Goal: Task Accomplishment & Management: Manage account settings

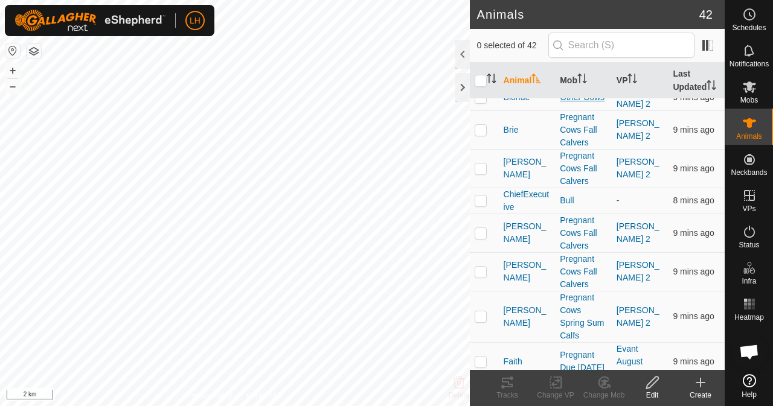
scroll to position [242, 0]
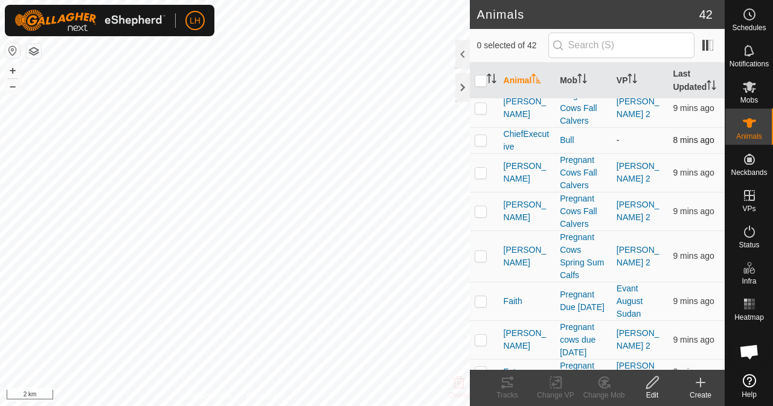
click at [480, 138] on p-checkbox at bounding box center [481, 140] width 12 height 10
checkbox input "true"
click at [616, 140] on td "-" at bounding box center [640, 140] width 57 height 26
click at [617, 140] on app-display-virtual-paddock-transition "-" at bounding box center [618, 140] width 3 height 10
click at [557, 384] on icon at bounding box center [555, 383] width 15 height 14
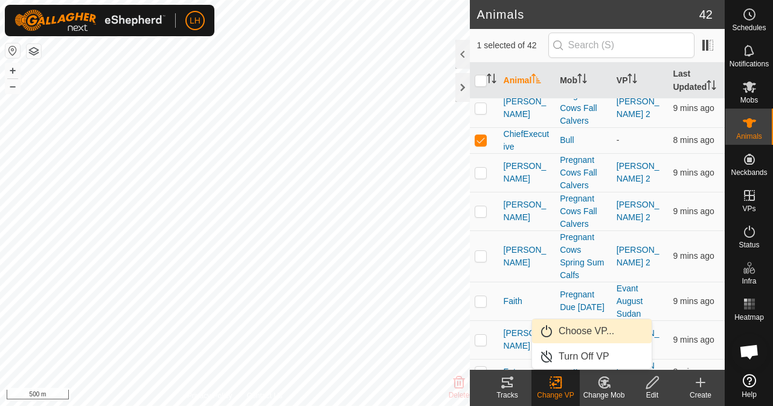
click at [588, 335] on span "Choose VP..." at bounding box center [587, 331] width 56 height 14
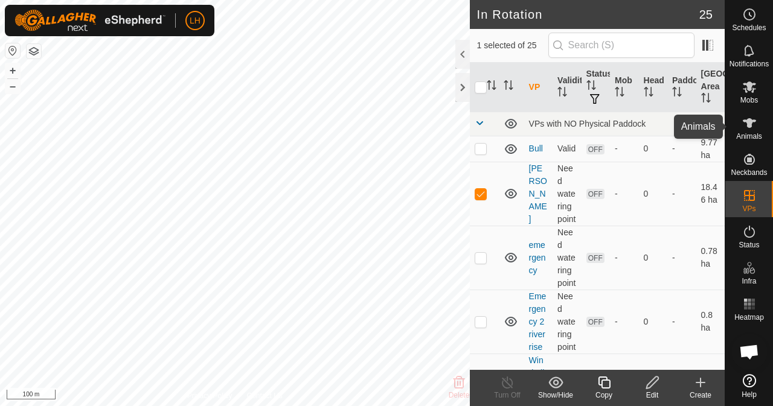
click at [751, 129] on icon at bounding box center [749, 123] width 14 height 14
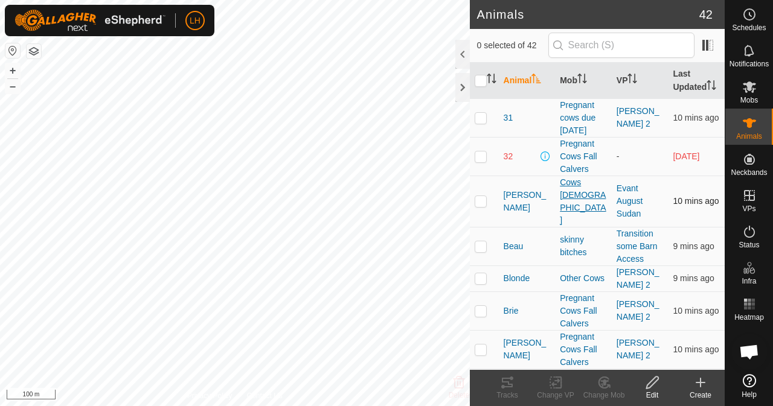
scroll to position [181, 0]
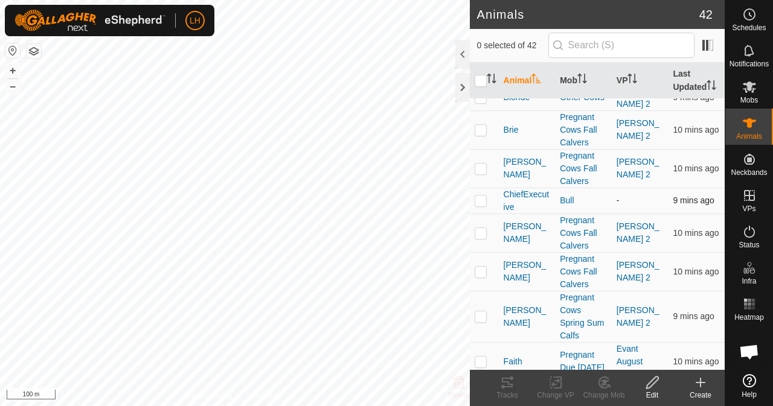
click at [483, 199] on p-checkbox at bounding box center [481, 201] width 12 height 10
checkbox input "true"
click at [556, 388] on icon at bounding box center [558, 382] width 5 height 11
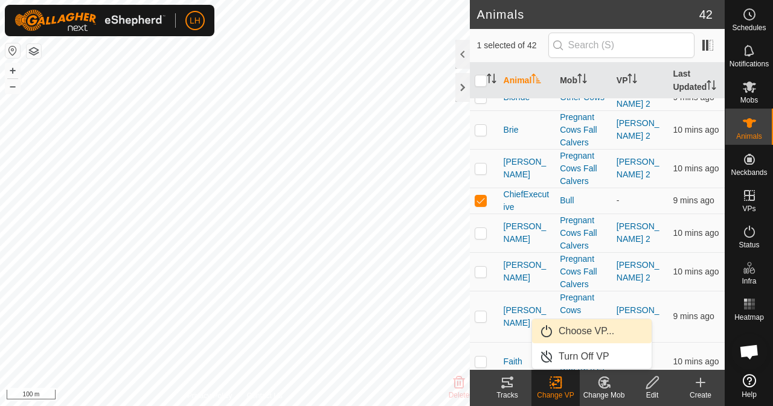
click at [582, 329] on link "Choose VP..." at bounding box center [592, 332] width 120 height 24
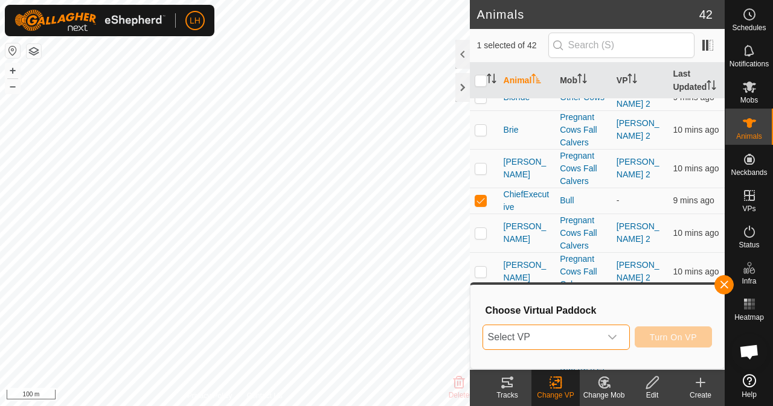
click at [538, 336] on span "Select VP" at bounding box center [541, 338] width 117 height 24
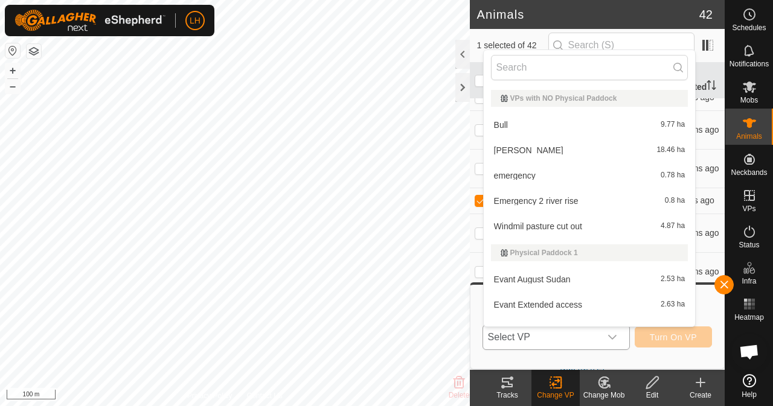
scroll to position [16, 0]
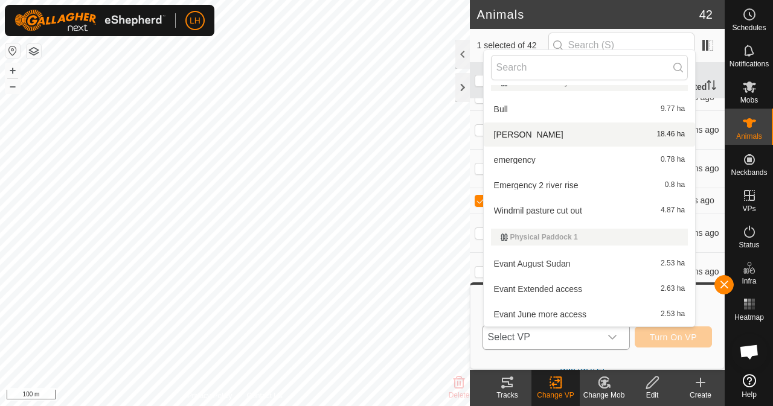
click at [564, 133] on li "[PERSON_NAME] 18.46 ha" at bounding box center [590, 135] width 212 height 24
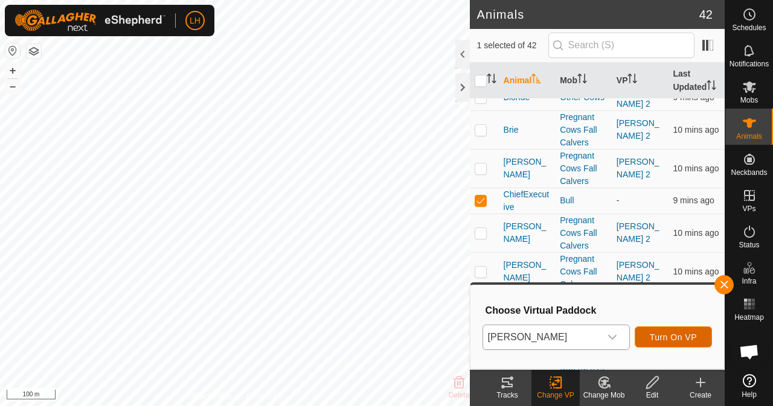
click at [664, 331] on button "Turn On VP" at bounding box center [673, 337] width 77 height 21
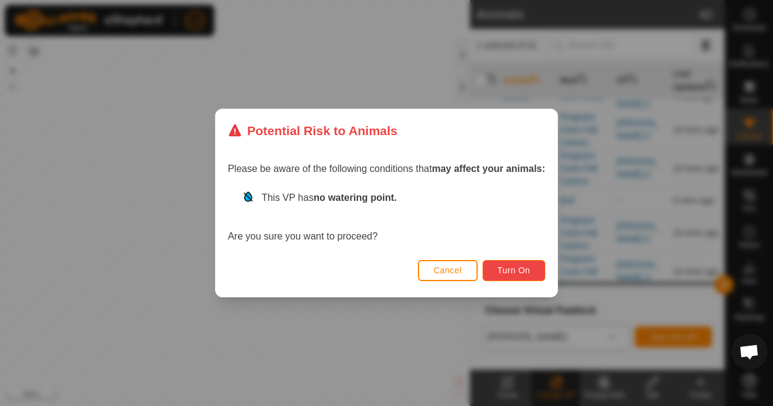
click at [524, 271] on span "Turn On" at bounding box center [514, 271] width 33 height 10
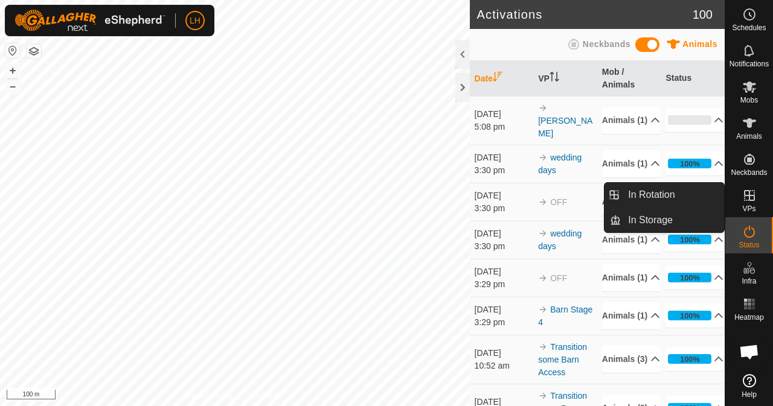
click at [755, 199] on icon at bounding box center [749, 195] width 14 height 14
click at [741, 198] on es-virtualpaddocks-svg-icon at bounding box center [750, 195] width 22 height 19
click at [745, 194] on icon at bounding box center [749, 195] width 14 height 14
click at [746, 194] on icon at bounding box center [749, 195] width 14 height 14
click at [678, 194] on link "In Rotation" at bounding box center [672, 195] width 103 height 24
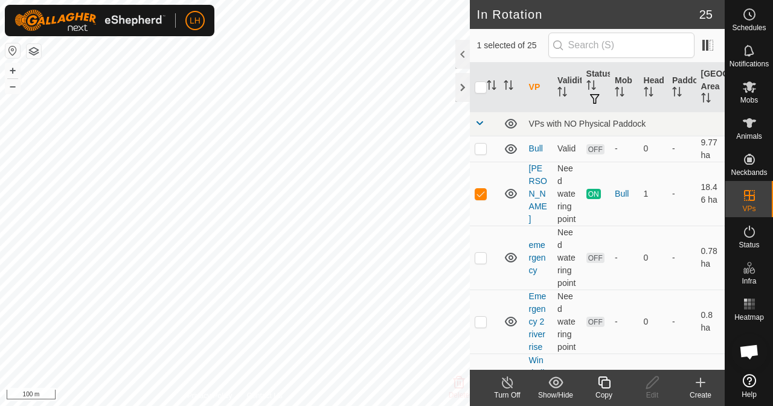
click at [699, 386] on icon at bounding box center [700, 383] width 14 height 14
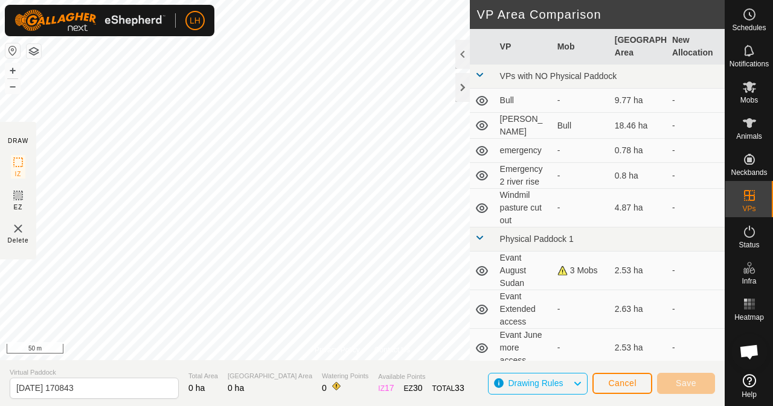
click at [507, 174] on div "Privacy Policy Contact Us ChiefExecutive 2705595315 Bull - + – ⇧ i 50 m DRAW IZ…" at bounding box center [362, 203] width 725 height 406
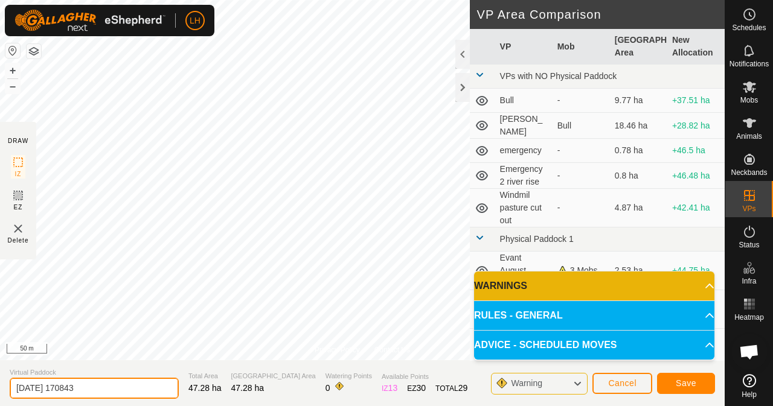
drag, startPoint x: 105, startPoint y: 388, endPoint x: 0, endPoint y: 386, distance: 105.1
click at [0, 386] on section "Virtual Paddock [DATE] 170843 Total Area 47.28 ha Grazing Area 47.28 ha Waterin…" at bounding box center [362, 384] width 725 height 46
type input "4 birdis"
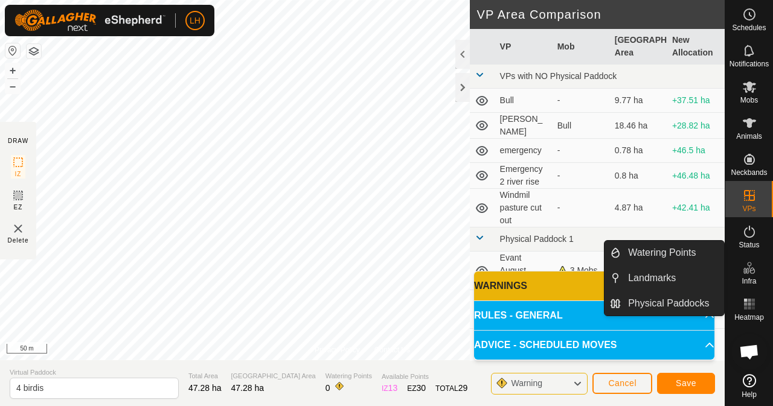
click at [752, 274] on icon at bounding box center [749, 268] width 14 height 14
click at [666, 254] on link "Watering Points" at bounding box center [672, 253] width 103 height 24
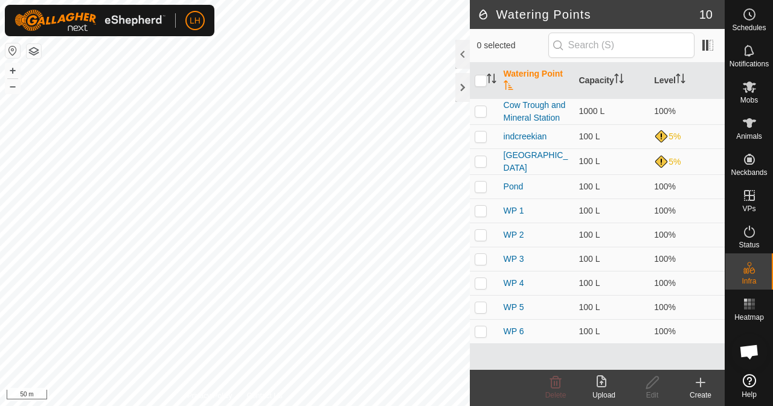
click at [706, 391] on div "Create" at bounding box center [700, 395] width 48 height 11
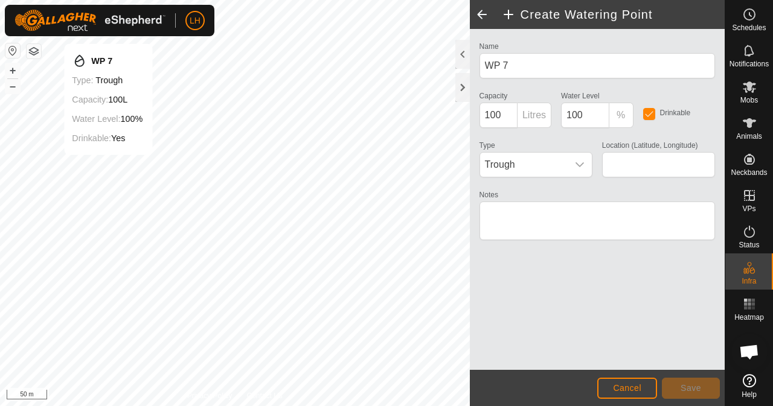
type input "30.804905, -97.970334"
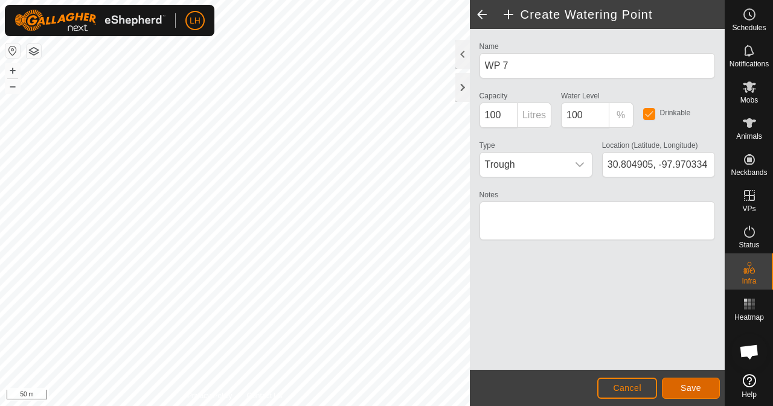
click at [693, 384] on span "Save" at bounding box center [691, 389] width 21 height 10
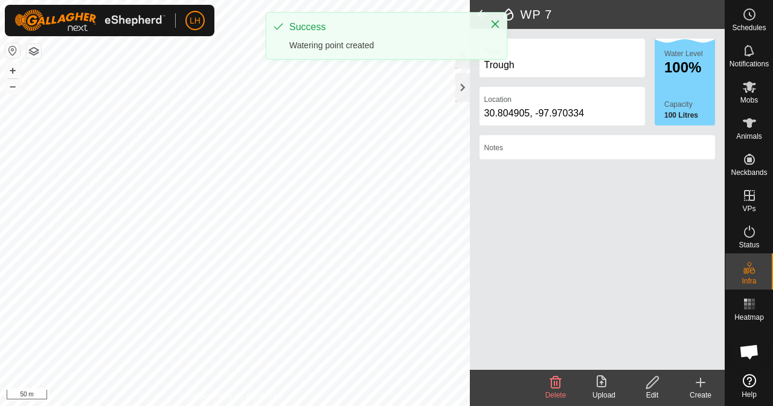
click at [699, 386] on icon at bounding box center [700, 383] width 14 height 14
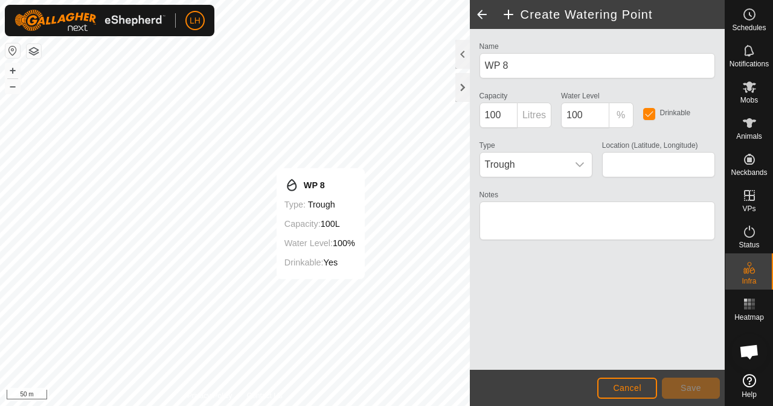
type input "30.803296, -97.974079"
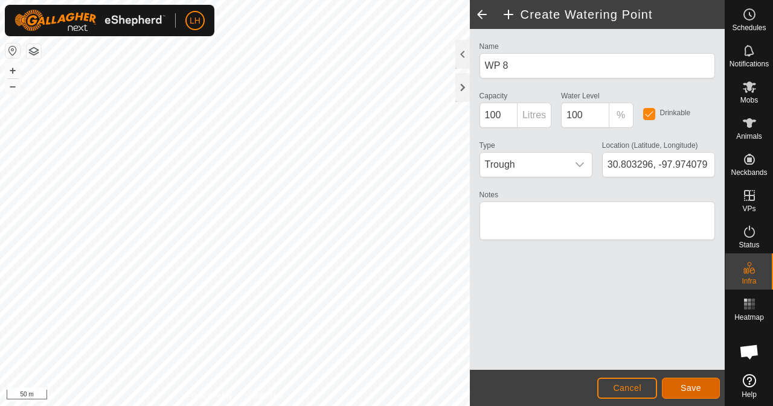
click at [698, 389] on span "Save" at bounding box center [691, 389] width 21 height 10
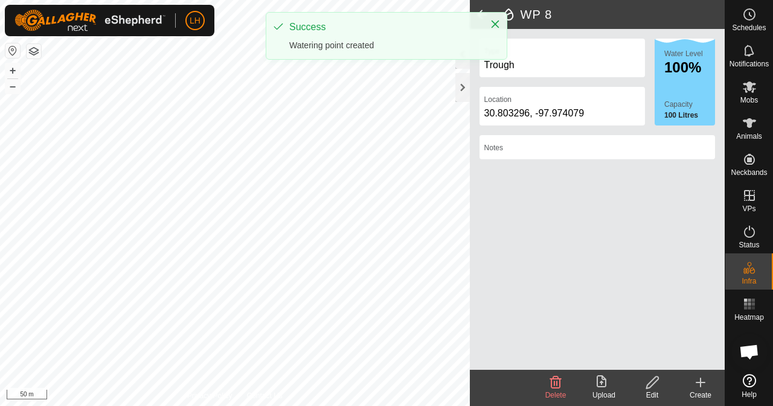
click at [698, 383] on icon at bounding box center [700, 383] width 8 height 0
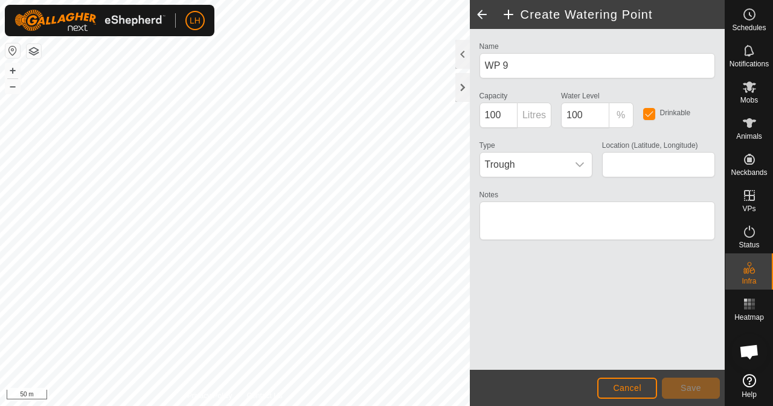
type input "30.803999, -97.975060"
click at [696, 387] on span "Save" at bounding box center [691, 389] width 21 height 10
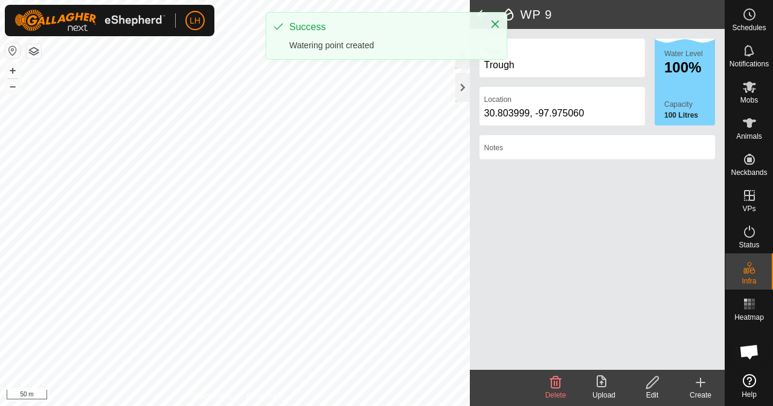
click at [701, 381] on icon at bounding box center [700, 383] width 14 height 14
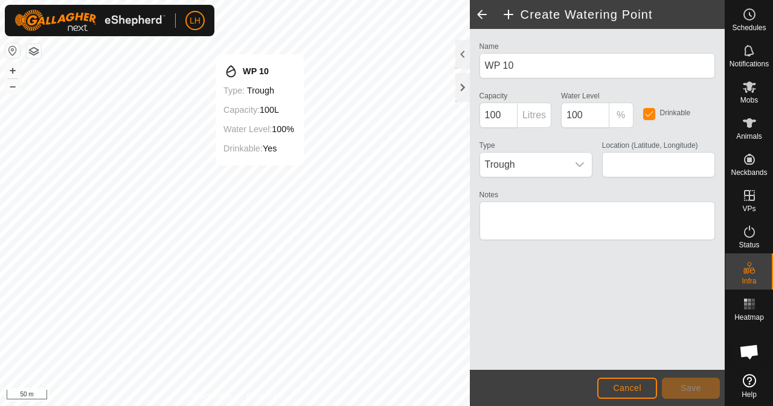
type input "30.804563, -97.974862"
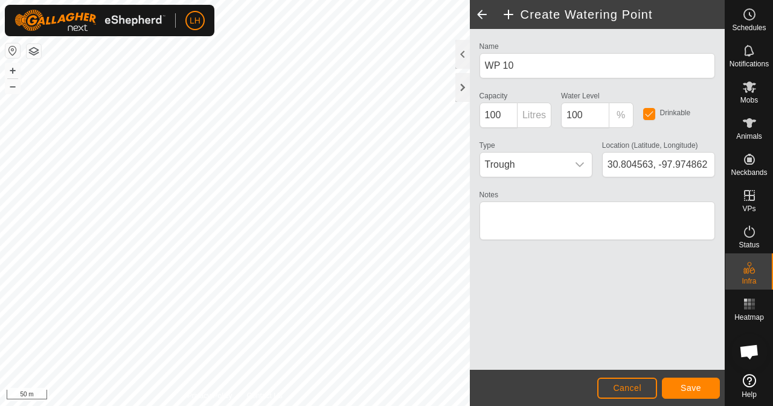
click at [692, 377] on footer "Cancel Save" at bounding box center [597, 388] width 255 height 36
click at [701, 388] on span "Save" at bounding box center [691, 389] width 21 height 10
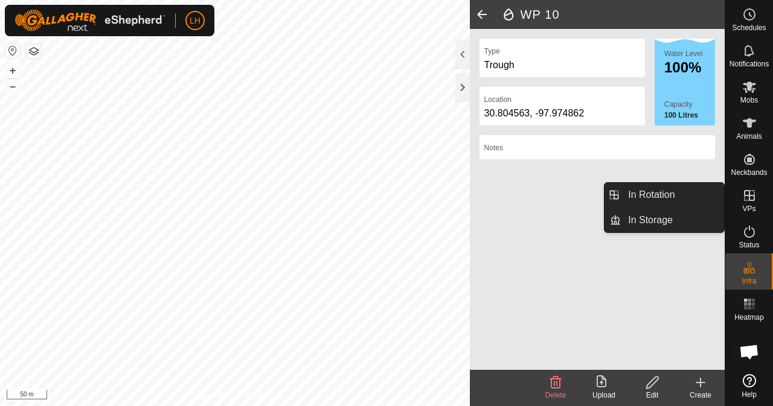
click at [753, 196] on icon at bounding box center [749, 195] width 14 height 14
click at [684, 189] on link "In Rotation" at bounding box center [672, 195] width 103 height 24
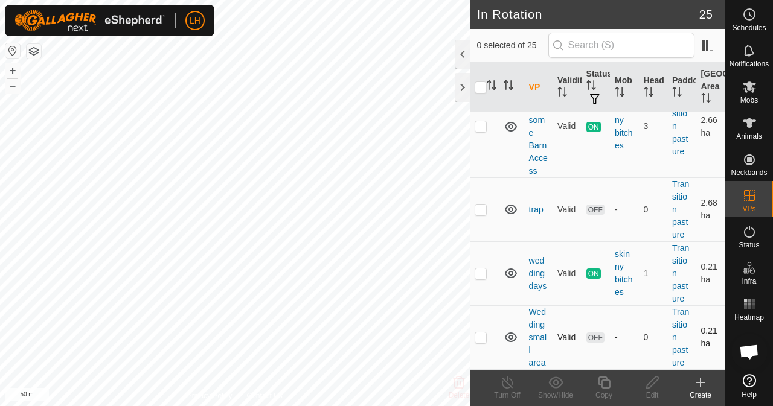
scroll to position [1764, 0]
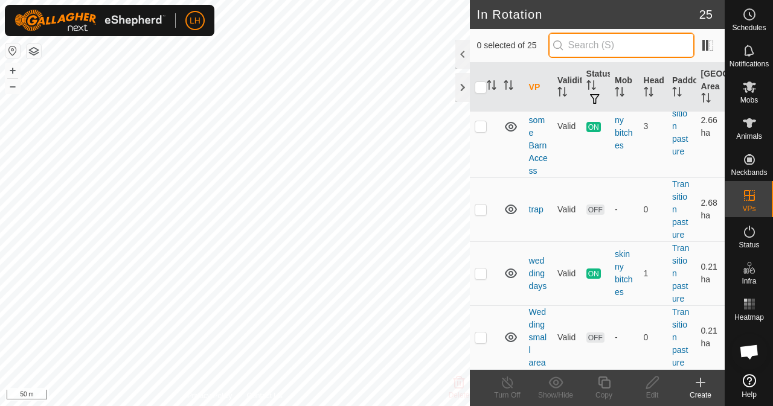
click at [608, 39] on input "text" at bounding box center [621, 45] width 146 height 25
type input "4"
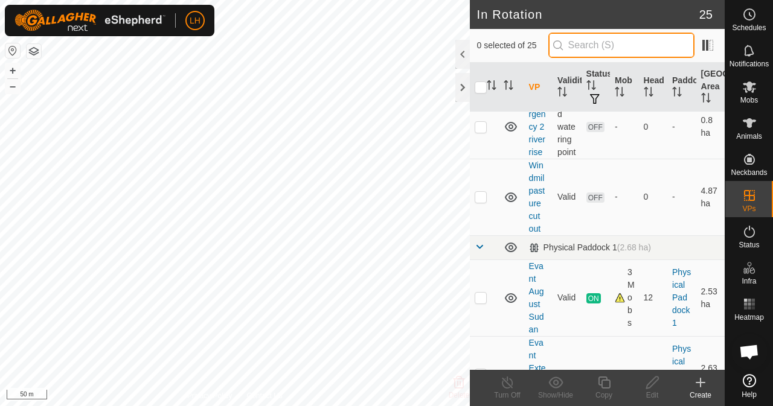
scroll to position [0, 0]
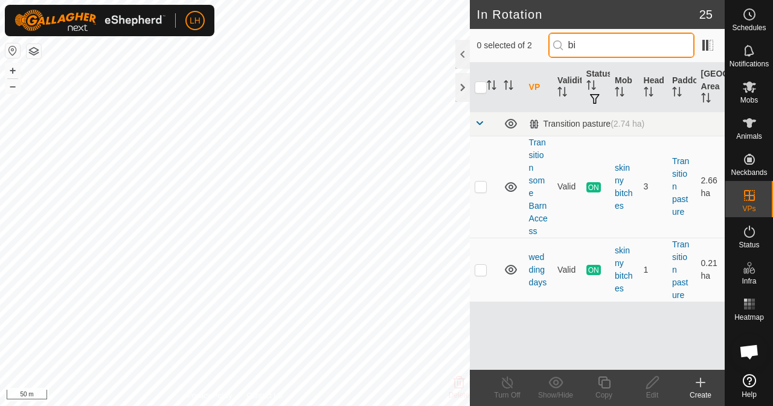
type input "bi"
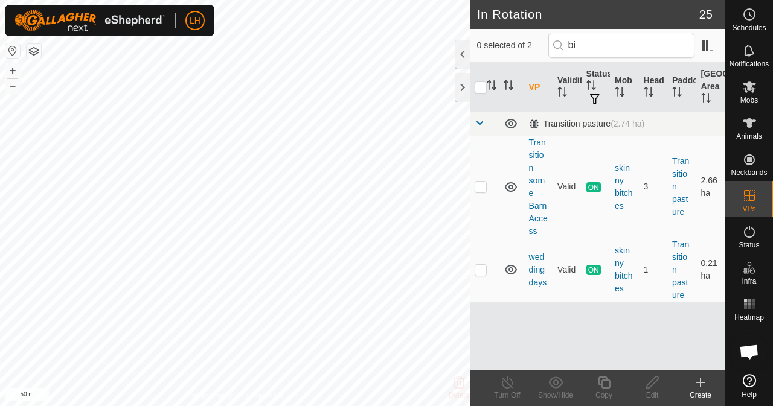
click at [699, 393] on div "Create" at bounding box center [700, 395] width 48 height 11
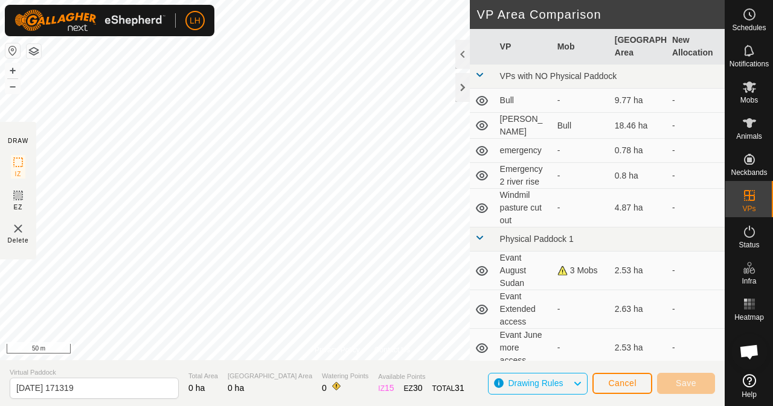
click at [312, 0] on html "LH Schedules Notifications Mobs Animals Neckbands VPs Status Infra Heatmap Help…" at bounding box center [386, 203] width 773 height 406
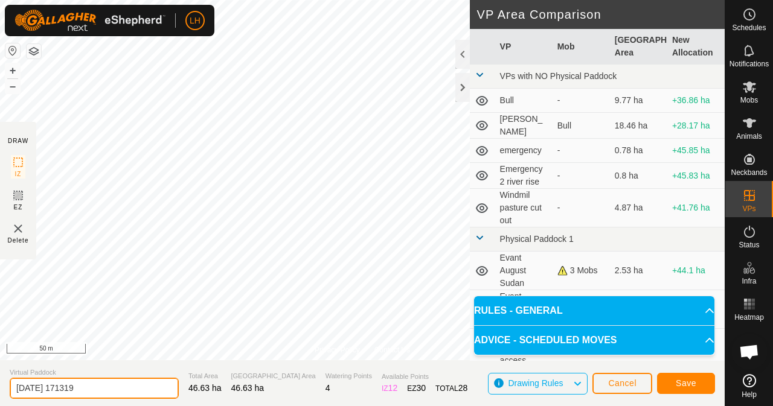
drag, startPoint x: 108, startPoint y: 387, endPoint x: 12, endPoint y: 402, distance: 96.6
click at [0, 406] on html "LH Schedules Notifications Mobs Animals Neckbands VPs Status Infra Heatmap Help…" at bounding box center [386, 203] width 773 height 406
click at [142, 402] on section "Virtual Paddock [DATE] 171319 Total Area 46.63 ha Grazing Area 46.63 ha Waterin…" at bounding box center [362, 384] width 725 height 46
drag, startPoint x: 141, startPoint y: 391, endPoint x: 127, endPoint y: 387, distance: 14.5
click at [129, 392] on input "[DATE] 171319" at bounding box center [94, 388] width 169 height 21
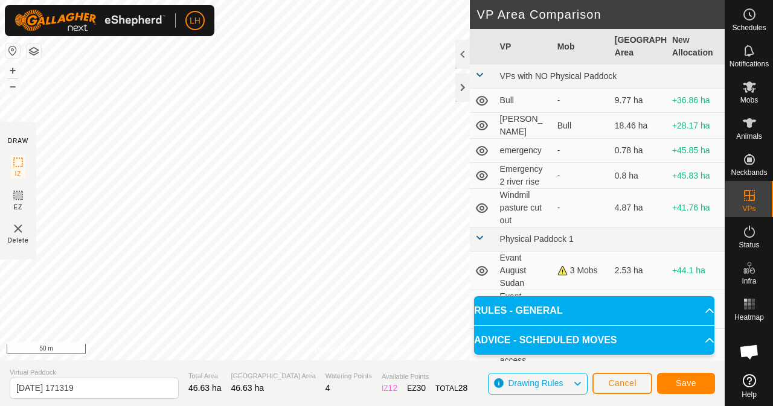
drag, startPoint x: 131, startPoint y: 377, endPoint x: 77, endPoint y: 377, distance: 54.4
click at [5, 394] on section "Virtual Paddock [DATE] 171319 Total Area 46.63 ha Grazing Area 46.63 ha Waterin…" at bounding box center [362, 384] width 725 height 46
drag, startPoint x: 102, startPoint y: 387, endPoint x: 0, endPoint y: 398, distance: 102.7
click at [0, 397] on section "Virtual Paddock [DATE] 171319 Total Area 46.63 ha Grazing Area 46.63 ha Waterin…" at bounding box center [362, 384] width 725 height 46
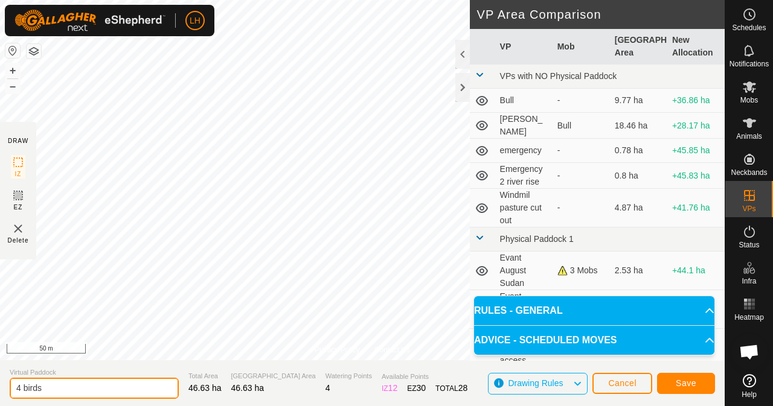
type input "4 birds"
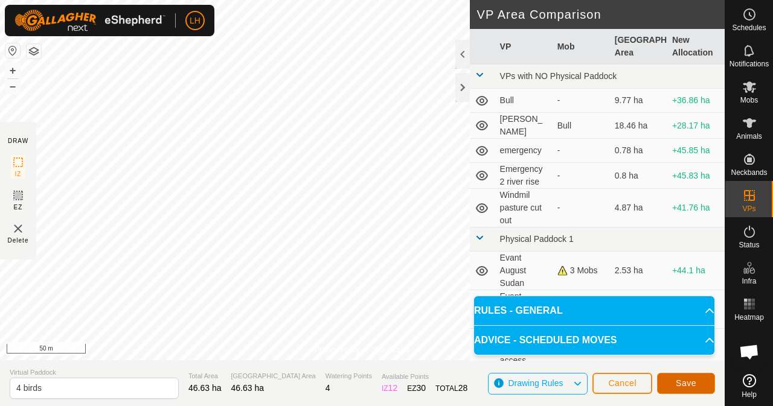
click at [683, 386] on span "Save" at bounding box center [686, 384] width 21 height 10
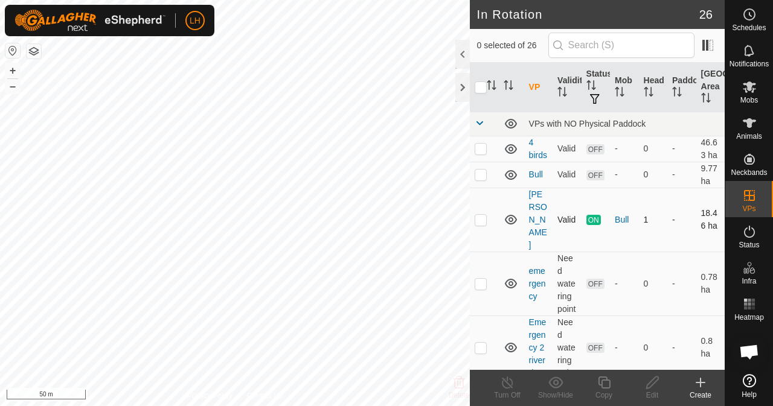
drag, startPoint x: 480, startPoint y: 155, endPoint x: 515, endPoint y: 199, distance: 55.8
click at [481, 153] on p-checkbox at bounding box center [481, 149] width 12 height 10
checkbox input "true"
click at [656, 384] on icon at bounding box center [652, 383] width 15 height 14
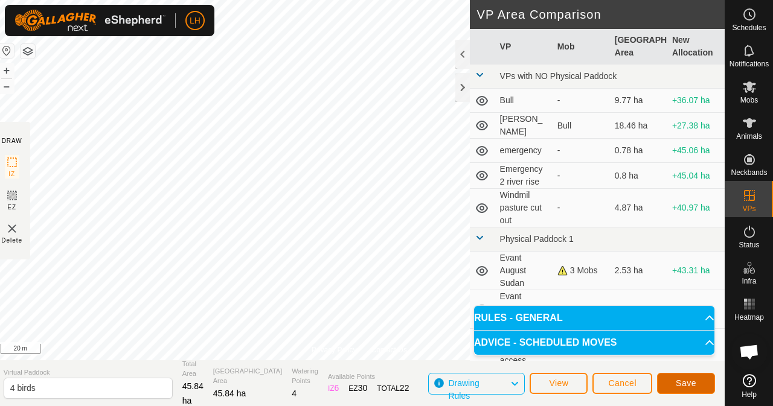
click at [685, 379] on span "Save" at bounding box center [686, 384] width 21 height 10
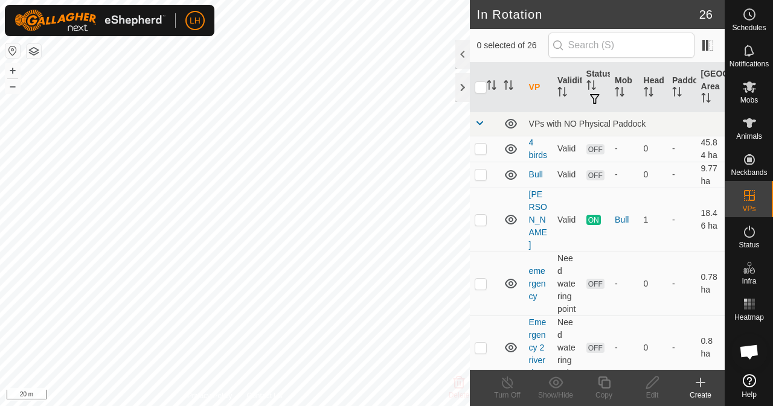
click at [233, 393] on div "Privacy Policy Contact Us Status: OFF Type: Inclusion Zone + – ⇧ i 20 m" at bounding box center [235, 203] width 470 height 406
click at [12, 48] on button "button" at bounding box center [12, 50] width 14 height 14
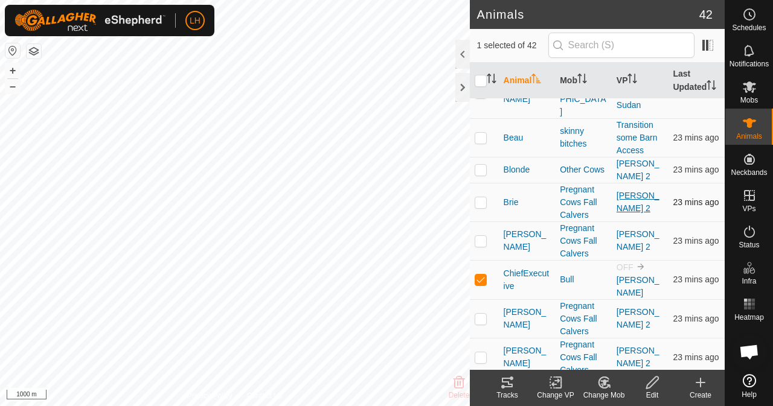
scroll to position [121, 0]
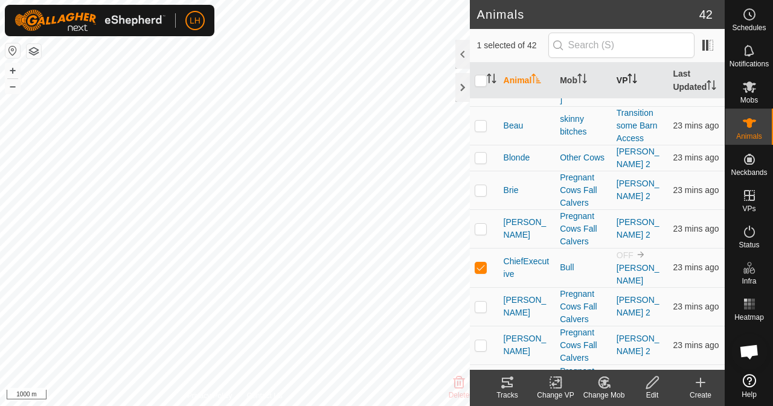
click at [618, 83] on th "VP" at bounding box center [640, 81] width 57 height 36
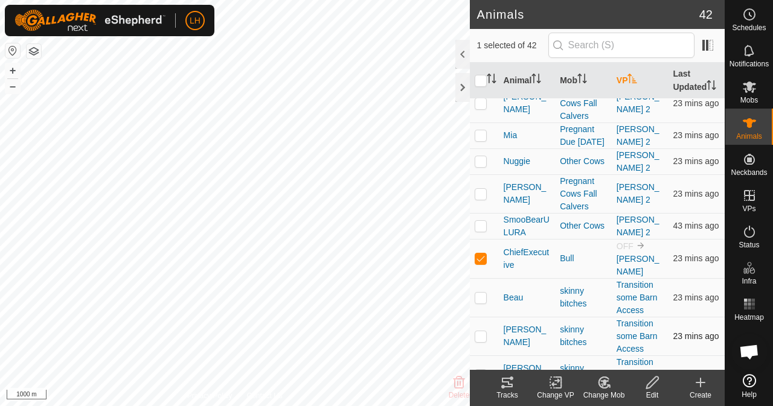
scroll to position [1254, 0]
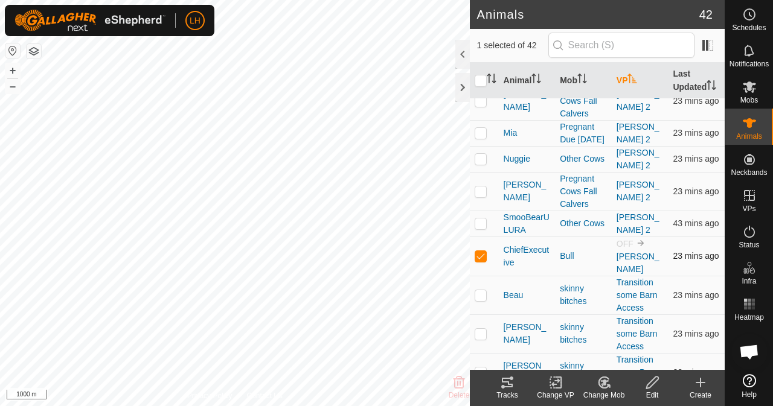
click at [487, 237] on td at bounding box center [484, 256] width 29 height 39
checkbox input "false"
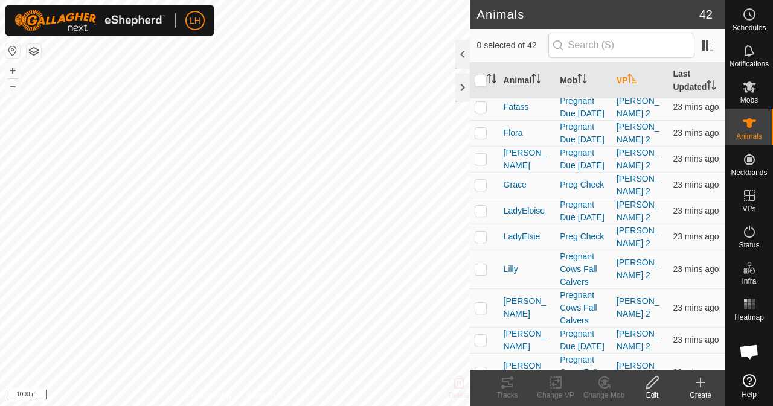
scroll to position [1193, 0]
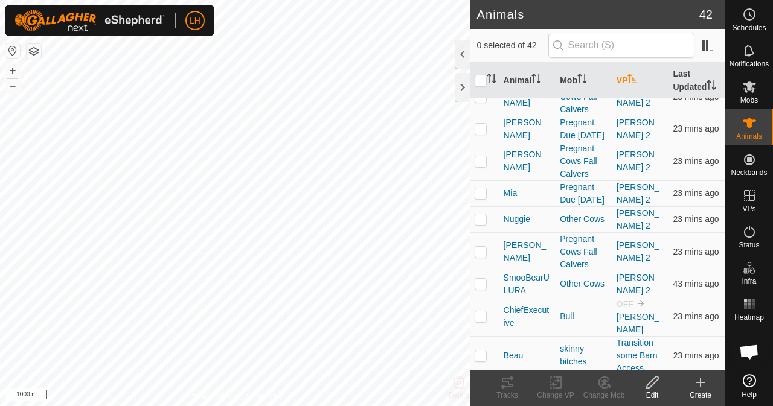
click at [620, 85] on th "VP" at bounding box center [640, 81] width 57 height 36
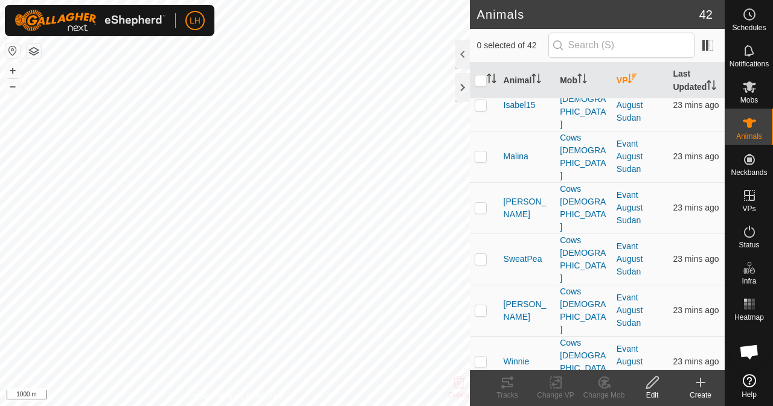
scroll to position [0, 0]
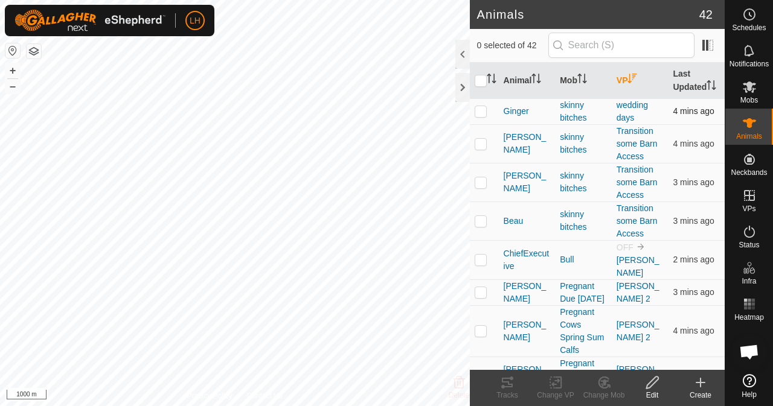
click at [628, 123] on td "wedding days" at bounding box center [640, 111] width 57 height 26
click at [625, 116] on link "wedding days" at bounding box center [632, 111] width 31 height 22
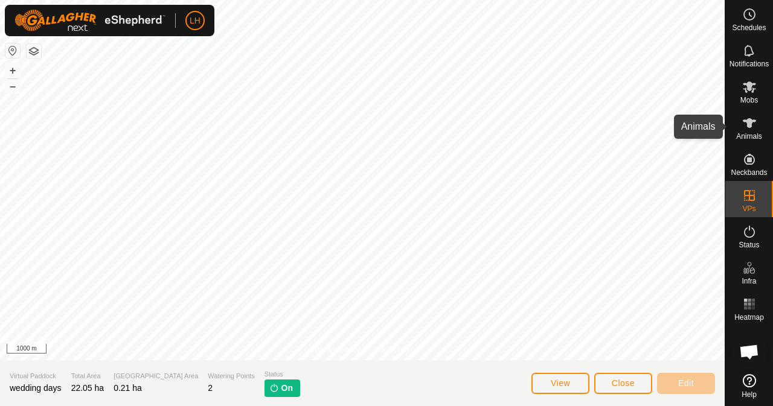
click at [754, 128] on icon at bounding box center [749, 123] width 14 height 14
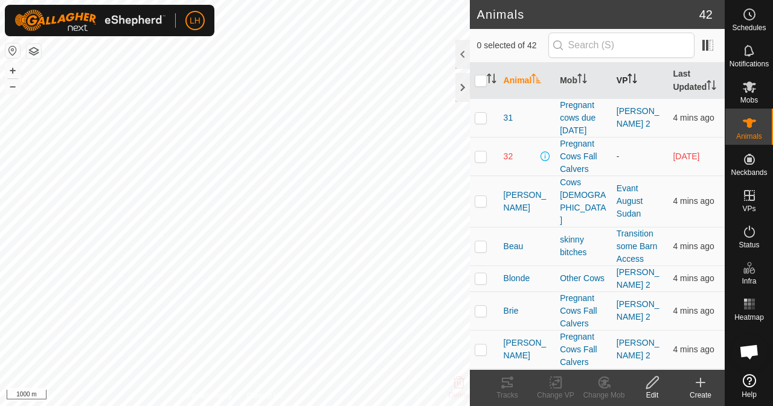
click at [622, 79] on th "VP" at bounding box center [640, 81] width 57 height 36
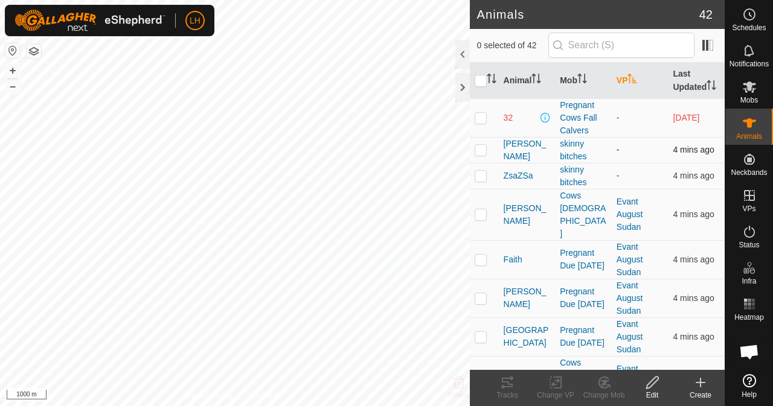
click at [476, 155] on p-checkbox at bounding box center [481, 150] width 12 height 10
checkbox input "true"
click at [559, 388] on icon at bounding box center [558, 382] width 5 height 11
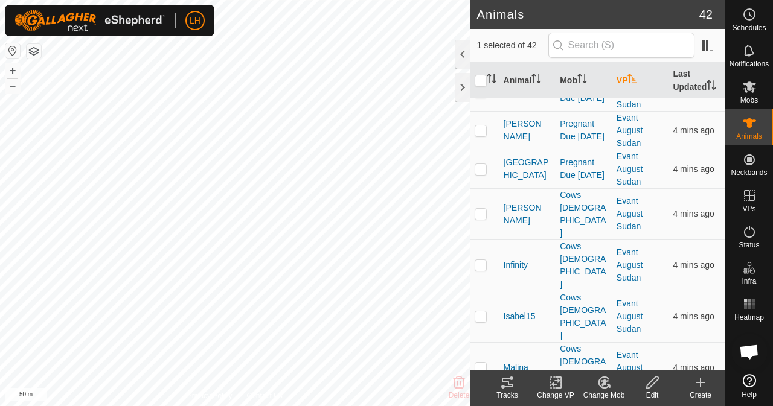
scroll to position [181, 0]
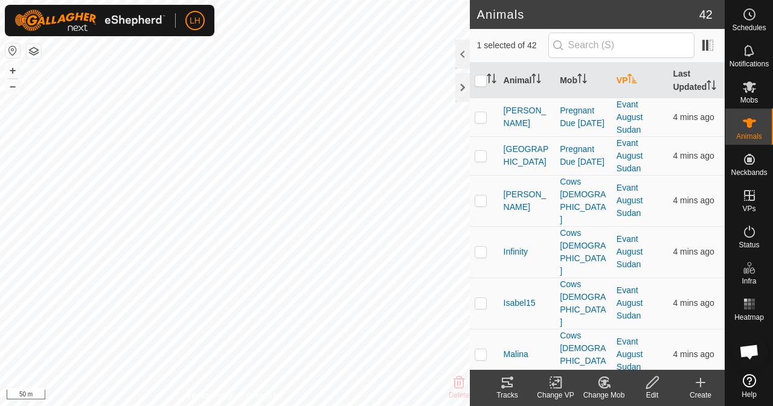
click at [554, 385] on icon at bounding box center [555, 383] width 15 height 14
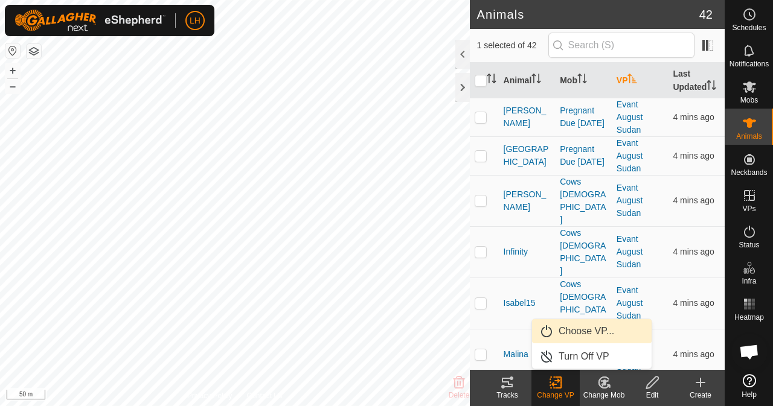
click at [583, 328] on link "Choose VP..." at bounding box center [592, 332] width 120 height 24
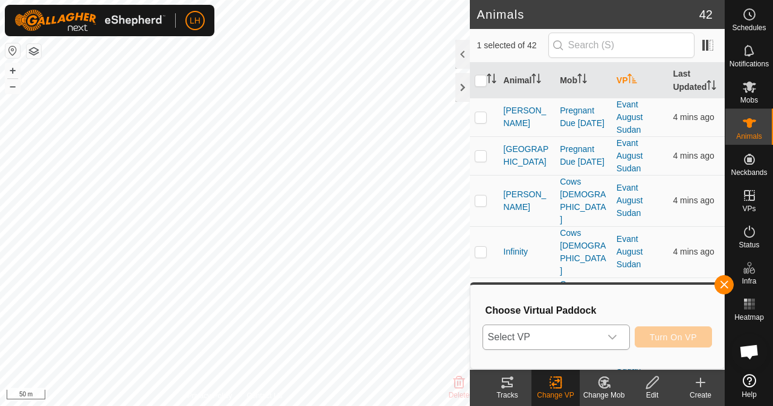
click at [577, 332] on span "Select VP" at bounding box center [541, 338] width 117 height 24
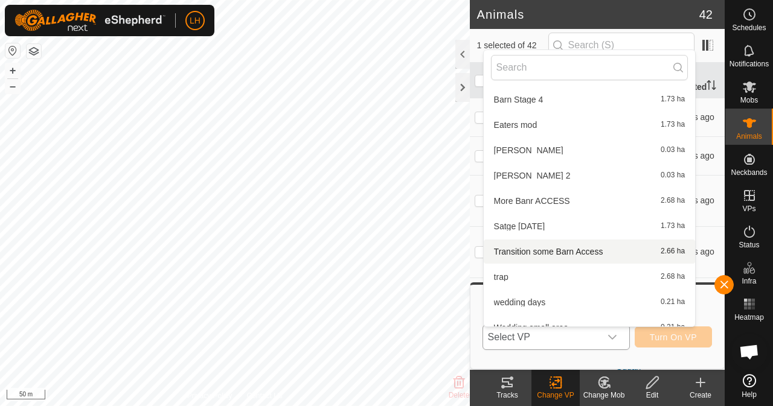
scroll to position [500, 0]
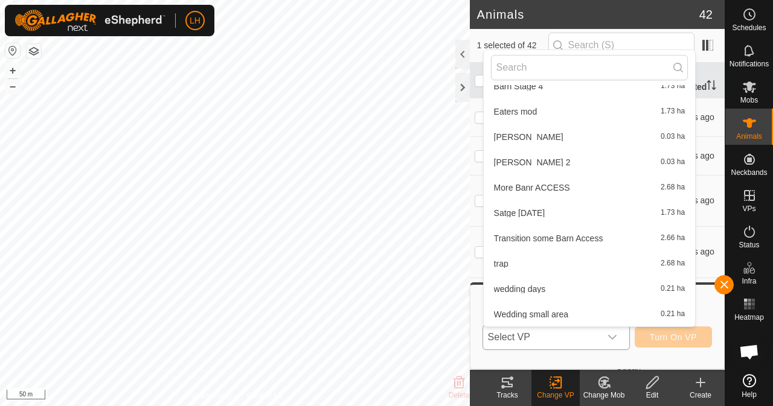
click at [540, 292] on span "wedding days" at bounding box center [520, 289] width 52 height 8
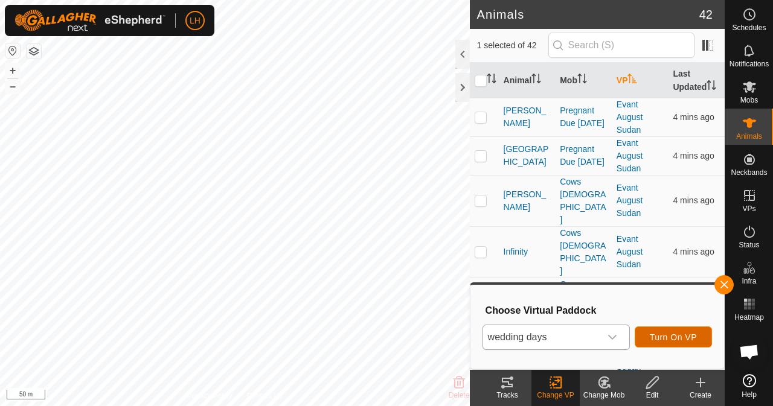
click at [684, 335] on span "Turn On VP" at bounding box center [673, 338] width 47 height 10
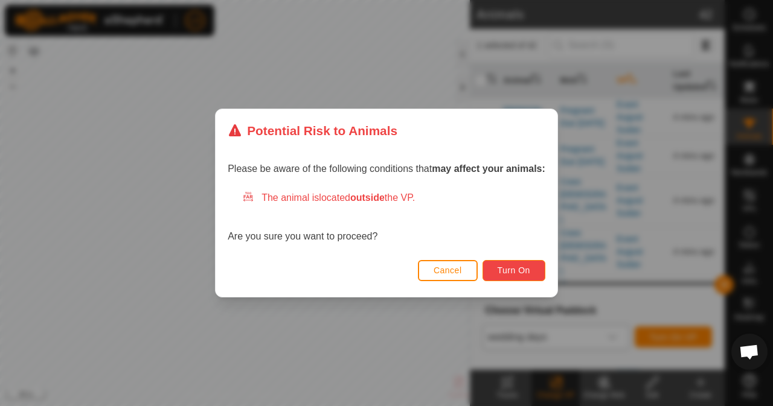
click at [525, 272] on span "Turn On" at bounding box center [514, 271] width 33 height 10
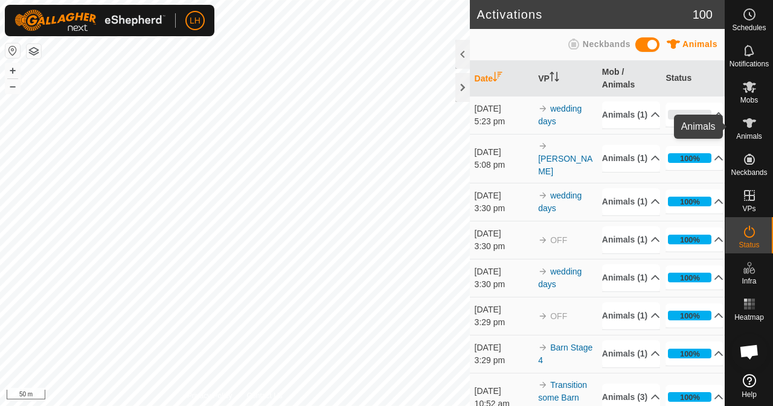
drag, startPoint x: 751, startPoint y: 126, endPoint x: 744, endPoint y: 126, distance: 7.2
click at [751, 126] on icon at bounding box center [749, 123] width 14 height 14
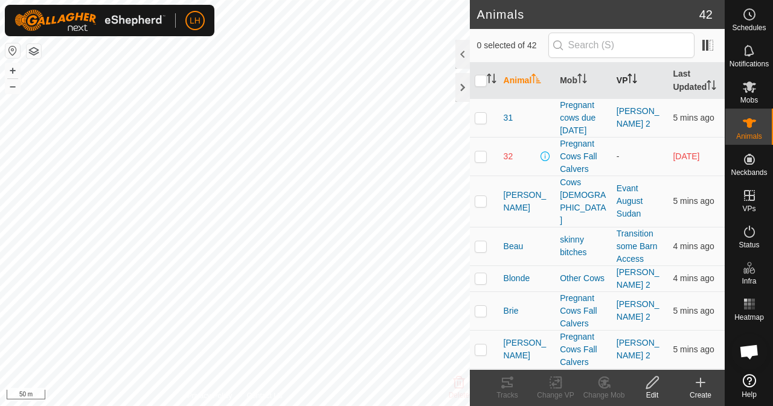
click at [628, 76] on icon "Activate to sort" at bounding box center [630, 75] width 4 height 2
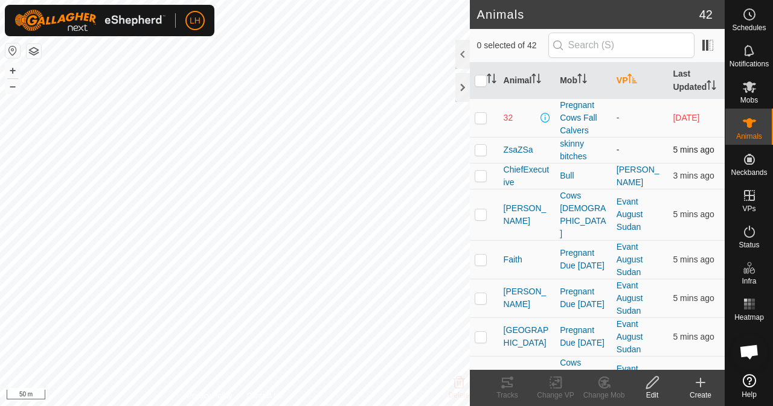
click at [480, 155] on p-checkbox at bounding box center [481, 150] width 12 height 10
checkbox input "true"
click at [550, 387] on rect at bounding box center [555, 382] width 11 height 11
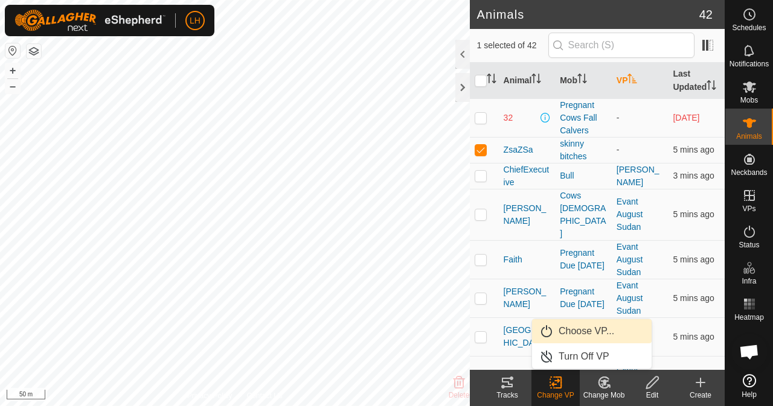
click at [589, 327] on link "Choose VP..." at bounding box center [592, 332] width 120 height 24
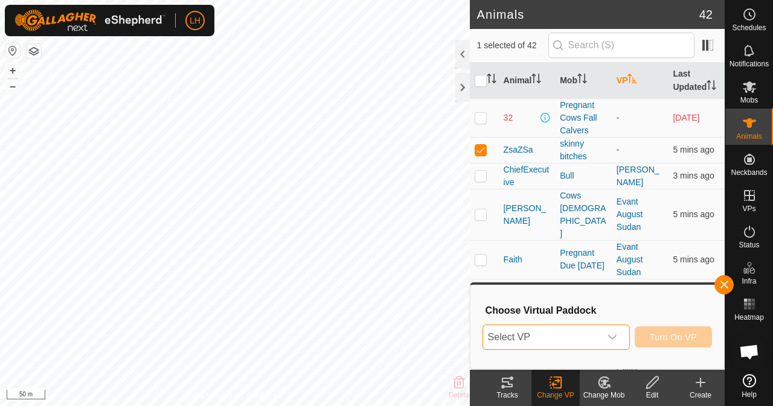
click at [593, 338] on span "Select VP" at bounding box center [541, 338] width 117 height 24
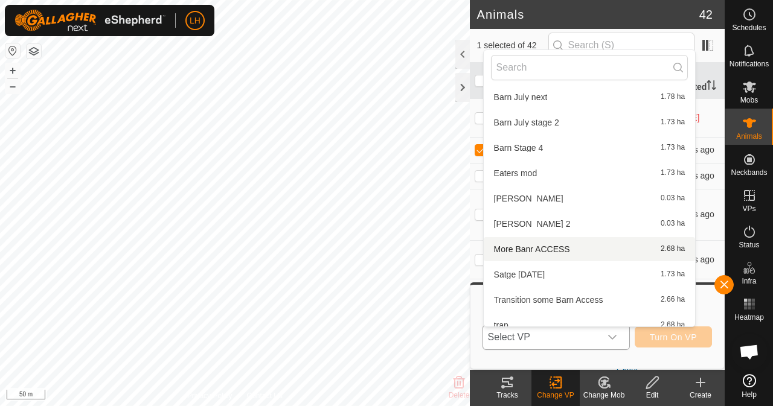
scroll to position [500, 0]
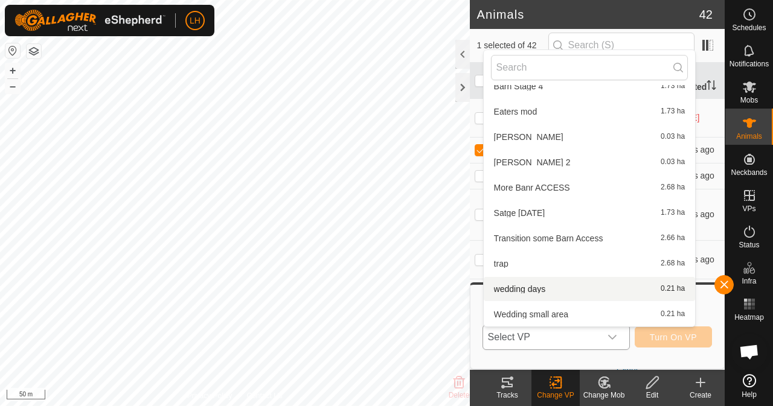
click at [540, 286] on li "wedding days 0.21 ha" at bounding box center [590, 289] width 212 height 24
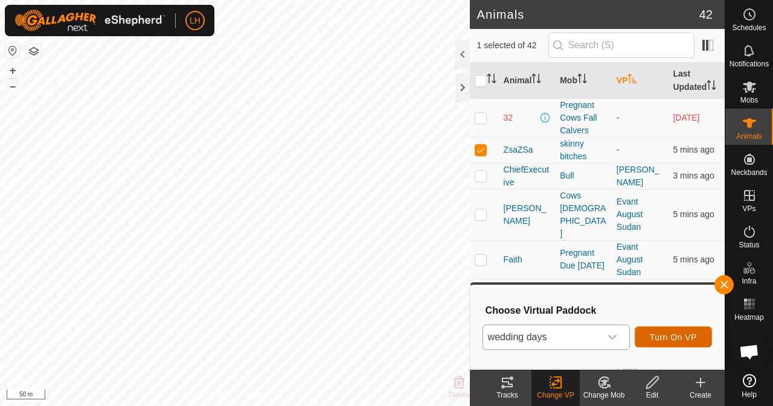
click at [672, 338] on span "Turn On VP" at bounding box center [673, 338] width 47 height 10
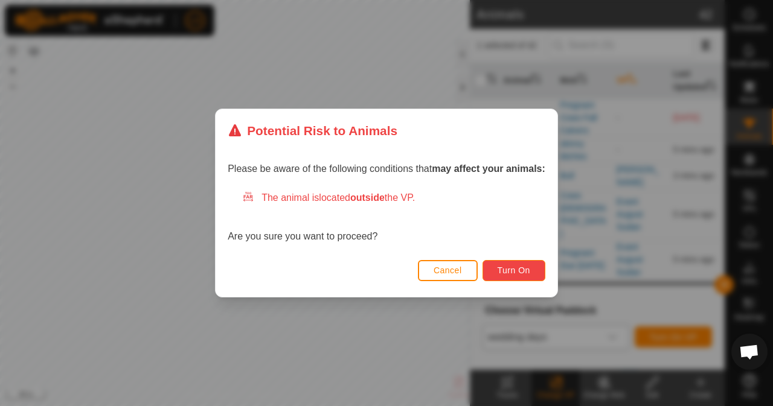
click at [529, 268] on span "Turn On" at bounding box center [514, 271] width 33 height 10
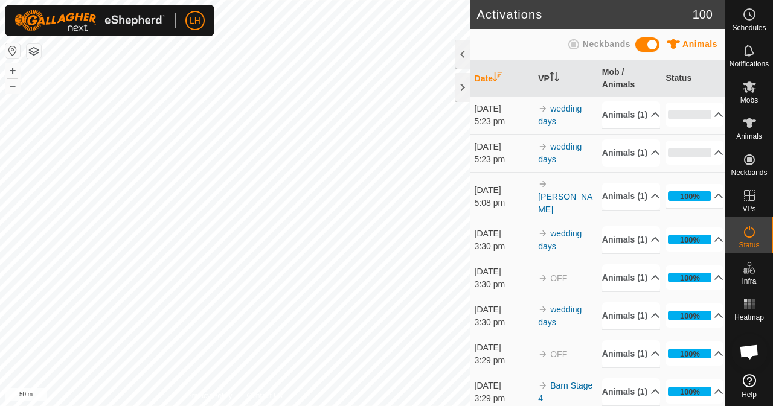
click at [310, 406] on html "LH Schedules Notifications Mobs Animals Neckbands VPs Status Infra Heatmap Help…" at bounding box center [386, 203] width 773 height 406
click at [471, 301] on div "Activations 100 Animals Neckbands Date VP Mob / Animals Status [DATE] 5:23 pm w…" at bounding box center [362, 203] width 725 height 406
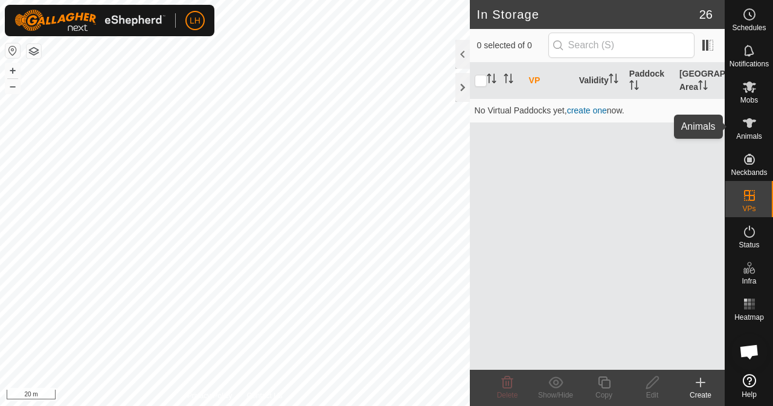
click at [753, 125] on icon at bounding box center [749, 123] width 14 height 14
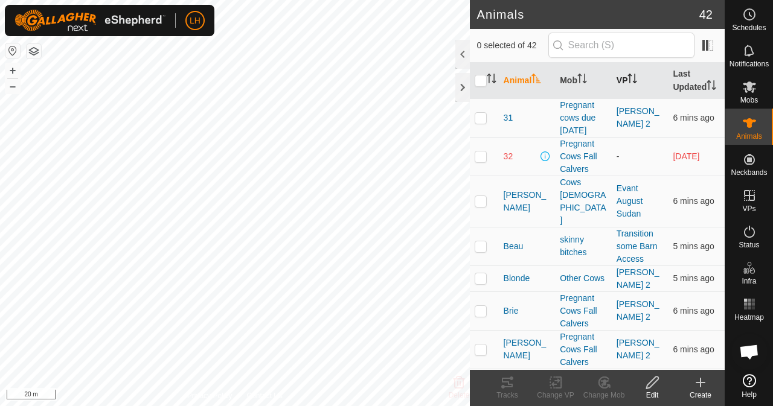
click at [622, 81] on th "VP" at bounding box center [640, 81] width 57 height 36
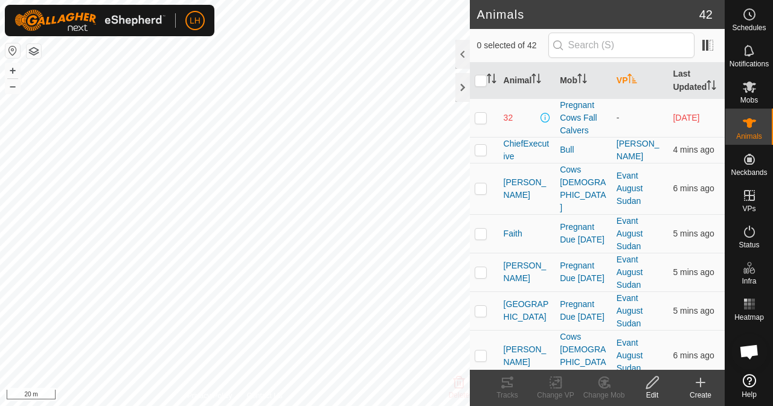
click at [628, 83] on icon "Activate to sort" at bounding box center [633, 79] width 10 height 10
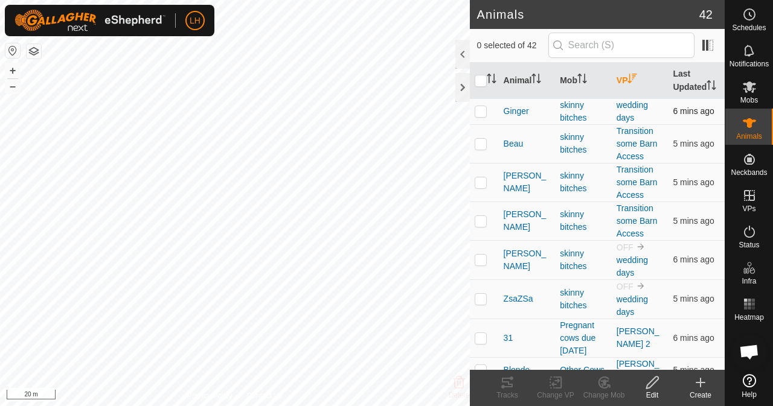
click at [481, 116] on p-checkbox at bounding box center [481, 111] width 12 height 10
checkbox input "true"
click at [478, 265] on p-checkbox at bounding box center [481, 260] width 12 height 10
checkbox input "true"
click at [480, 304] on p-checkbox at bounding box center [481, 299] width 12 height 10
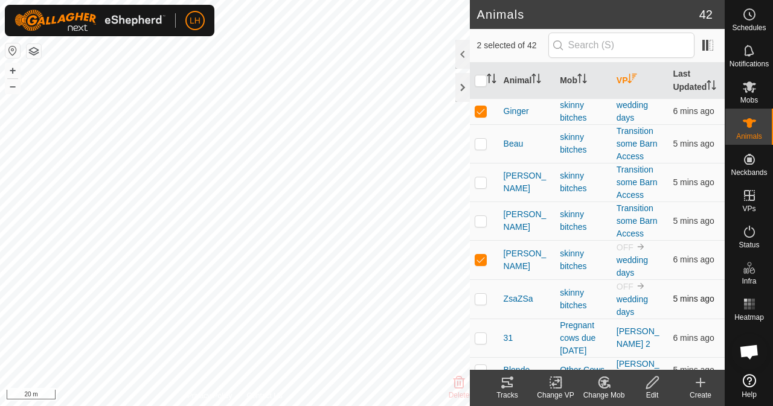
checkbox input "true"
click at [510, 391] on div "Tracks" at bounding box center [507, 395] width 48 height 11
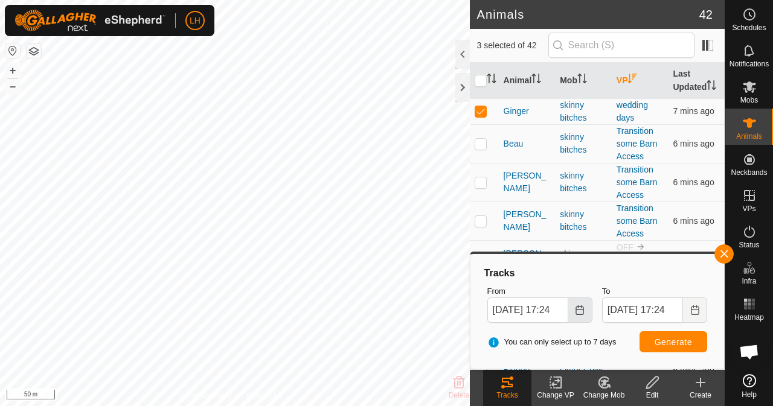
click at [579, 313] on icon "Choose Date" at bounding box center [580, 311] width 10 height 10
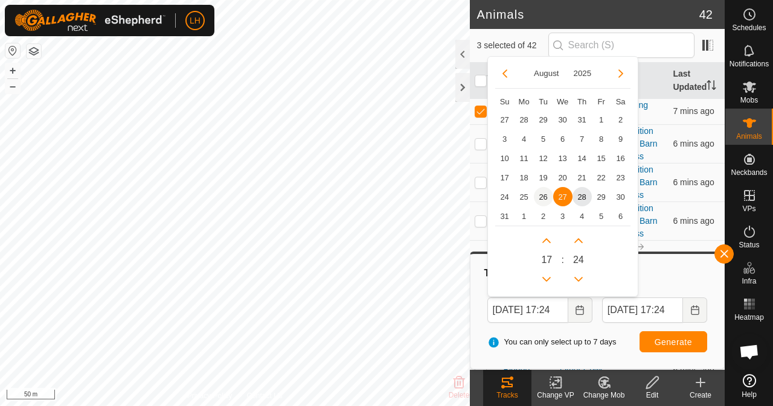
click at [538, 193] on span "26" at bounding box center [543, 196] width 19 height 19
type input "26 Aug, 2025 17:24"
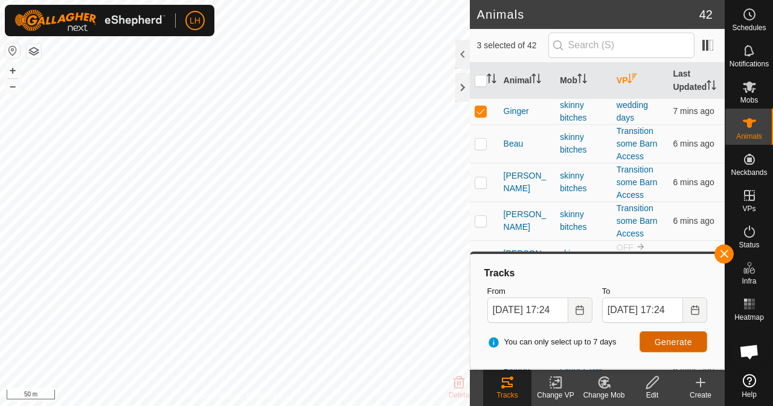
click at [674, 345] on span "Generate" at bounding box center [673, 343] width 37 height 10
click at [287, 406] on html "LH Schedules Notifications Mobs Animals Neckbands VPs Status Infra Heatmap Help…" at bounding box center [386, 203] width 773 height 406
click at [479, 85] on input "checkbox" at bounding box center [481, 81] width 12 height 12
checkbox input "true"
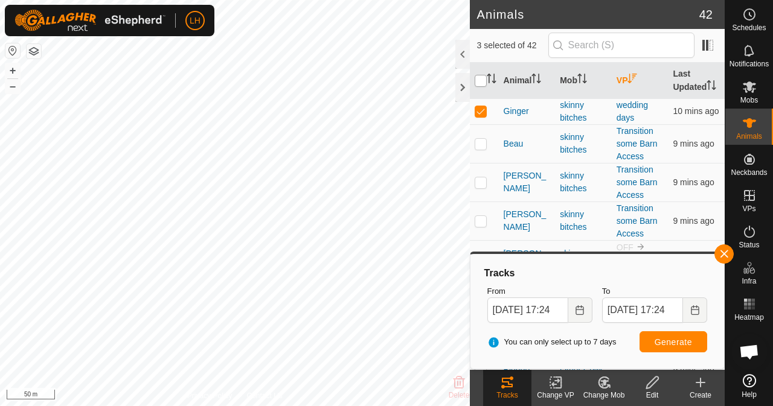
checkbox input "true"
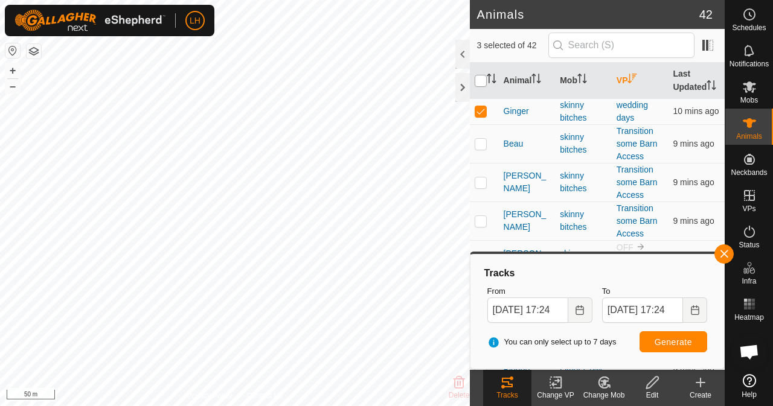
checkbox input "true"
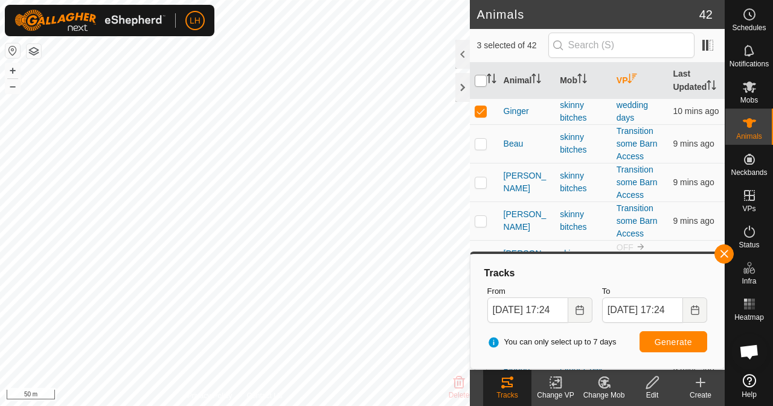
checkbox input "true"
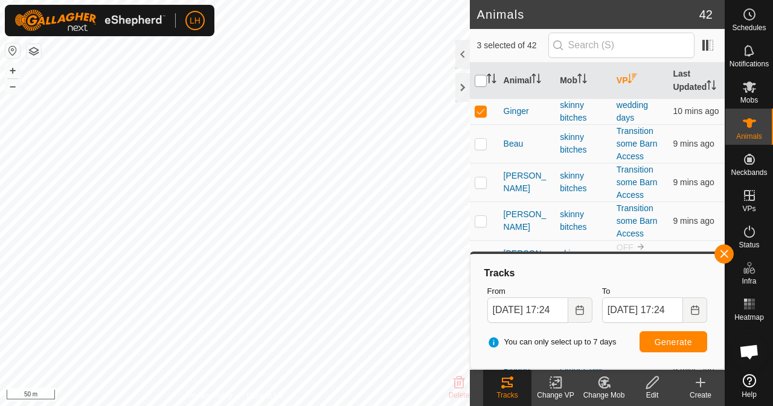
checkbox input "true"
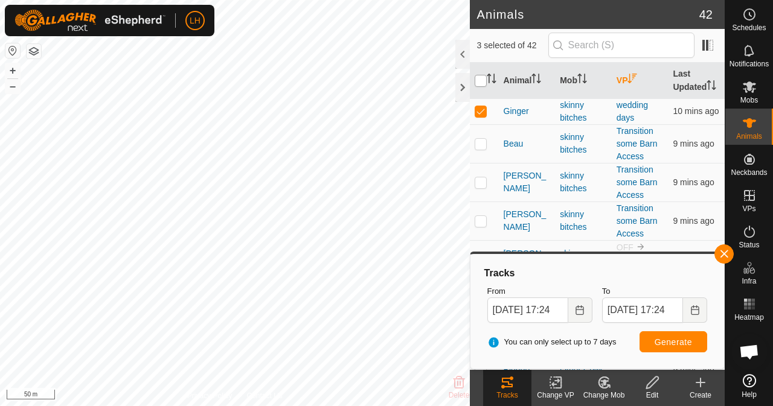
checkbox input "true"
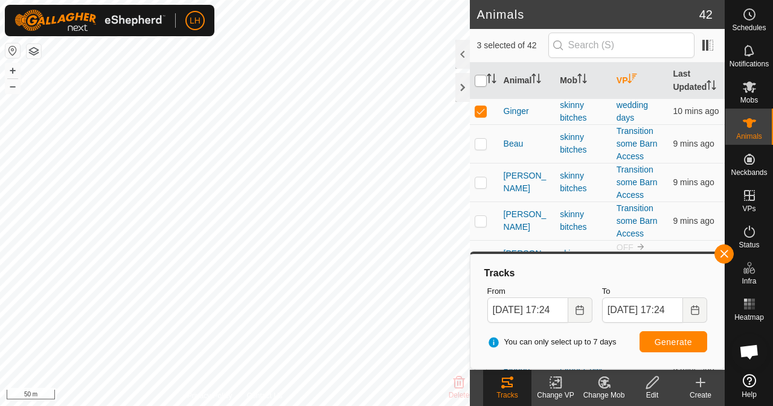
checkbox input "true"
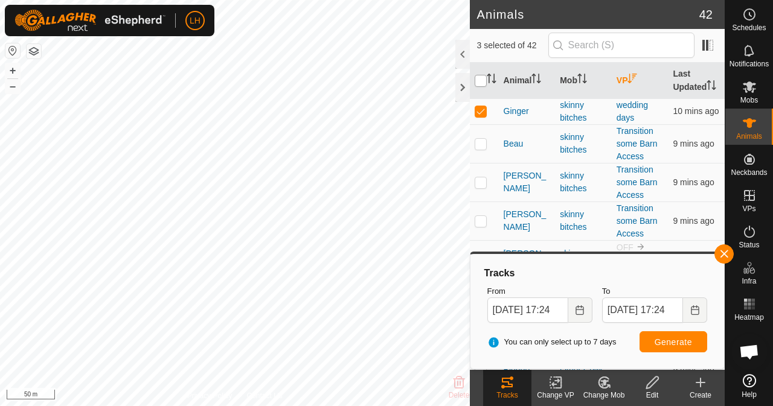
checkbox input "true"
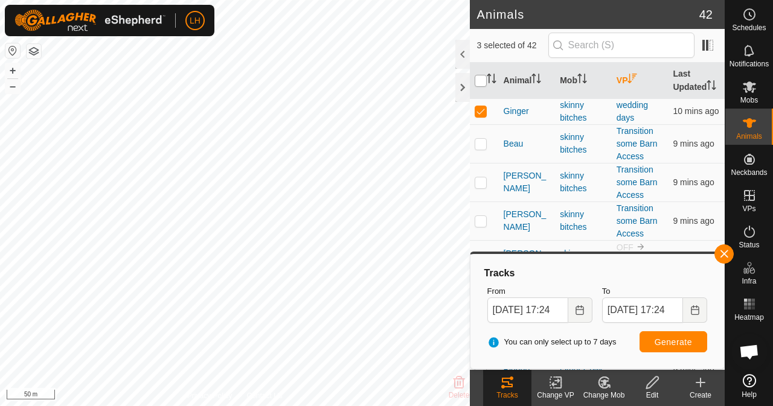
checkbox input "true"
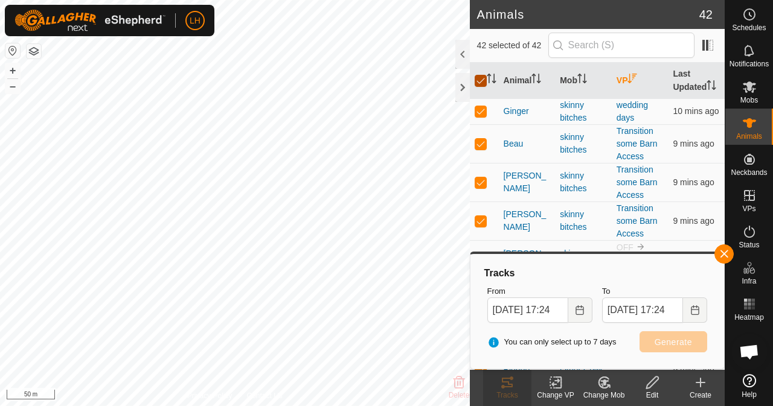
click at [481, 85] on input "checkbox" at bounding box center [481, 81] width 12 height 12
checkbox input "false"
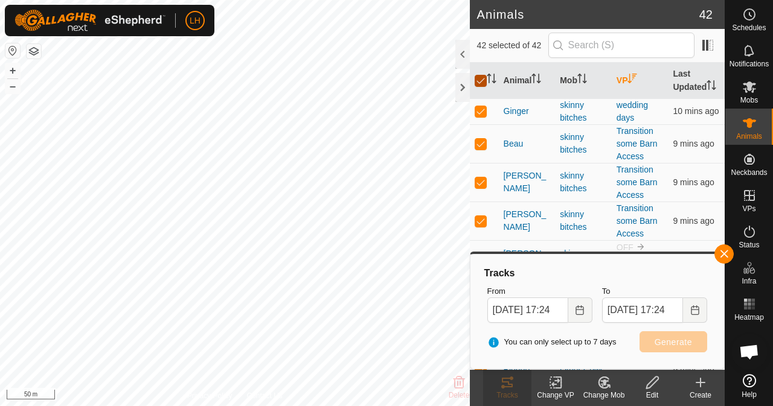
checkbox input "false"
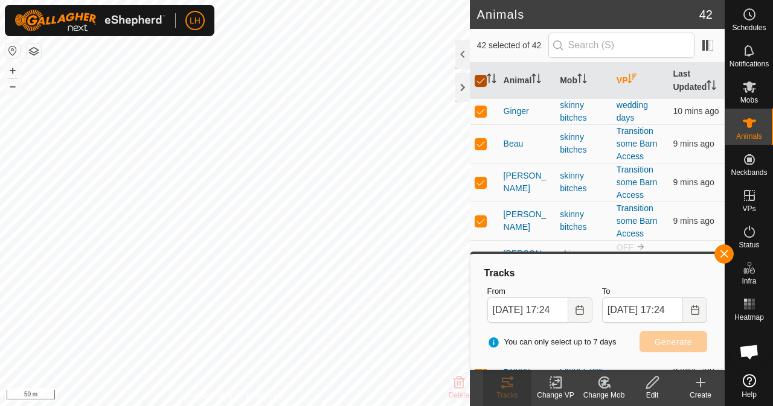
checkbox input "false"
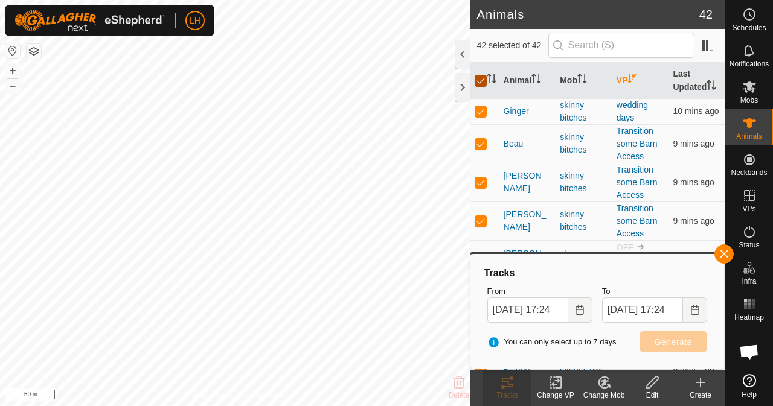
checkbox input "false"
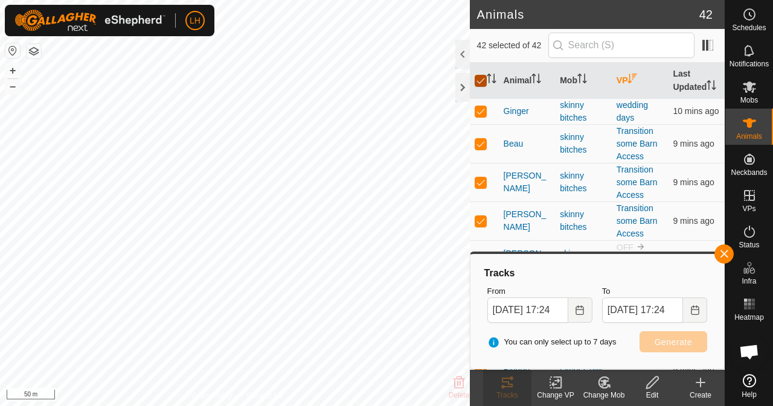
checkbox input "false"
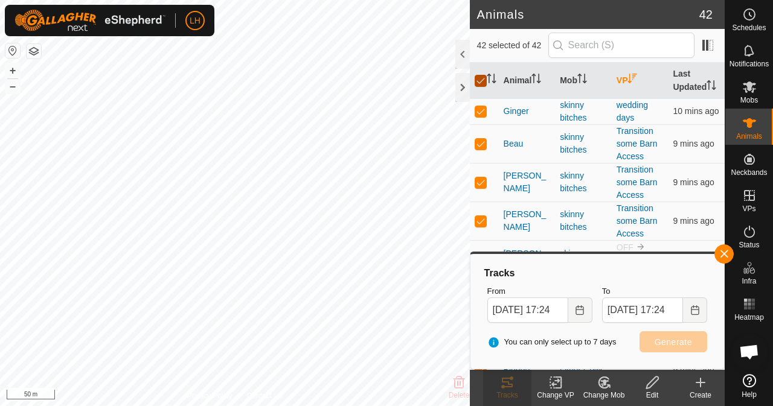
checkbox input "false"
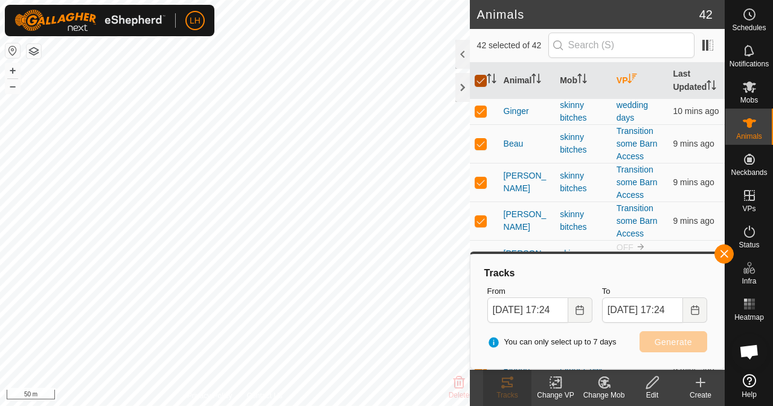
checkbox input "false"
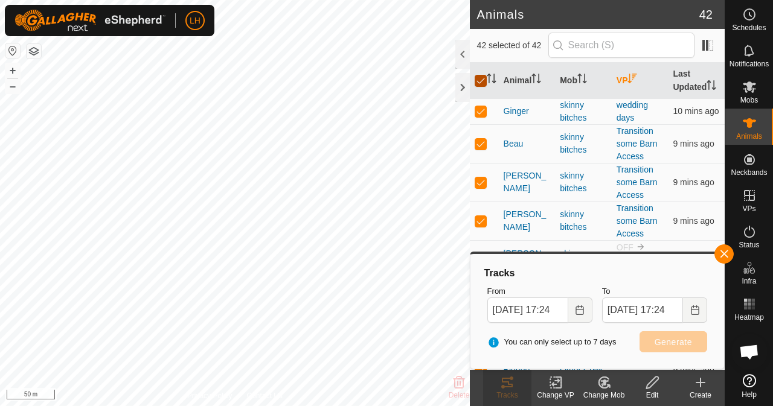
checkbox input "false"
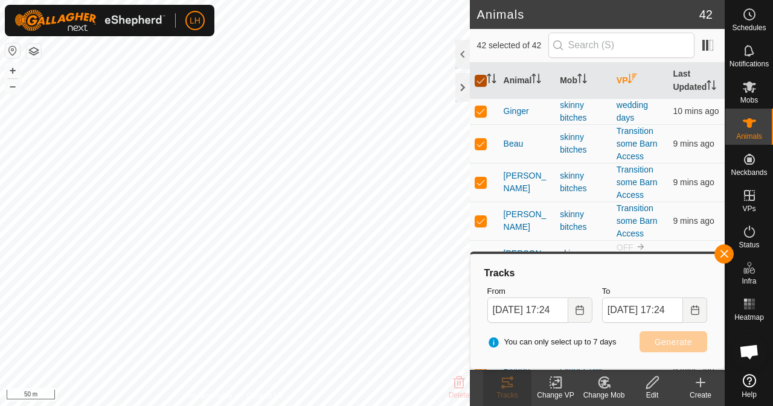
checkbox input "false"
click at [481, 187] on p-checkbox at bounding box center [481, 183] width 12 height 10
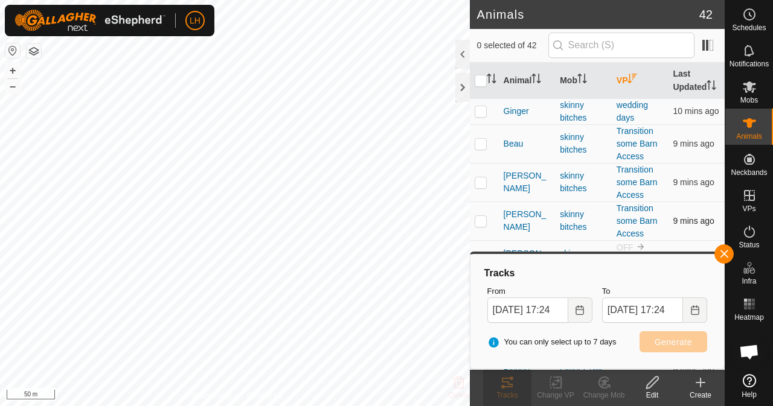
checkbox input "true"
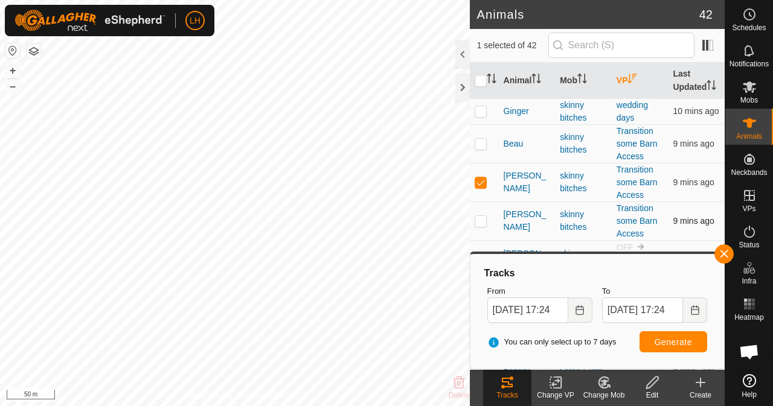
click at [483, 226] on p-checkbox at bounding box center [481, 221] width 12 height 10
checkbox input "true"
drag, startPoint x: 476, startPoint y: 156, endPoint x: 496, endPoint y: 158, distance: 20.6
click at [477, 149] on p-checkbox at bounding box center [481, 144] width 12 height 10
checkbox input "true"
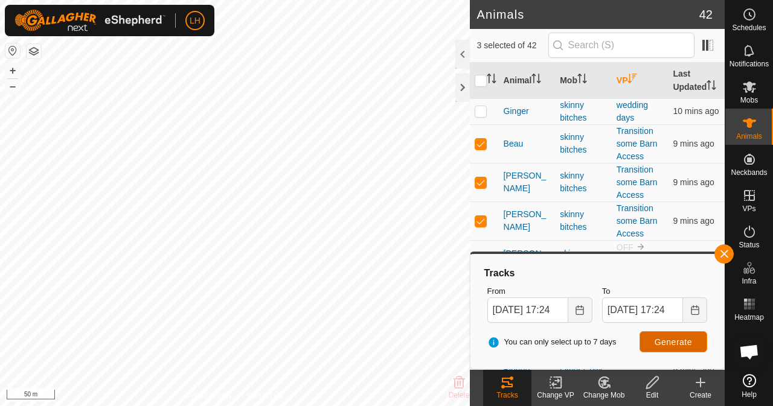
click at [670, 345] on span "Generate" at bounding box center [673, 343] width 37 height 10
